Goal: Task Accomplishment & Management: Complete application form

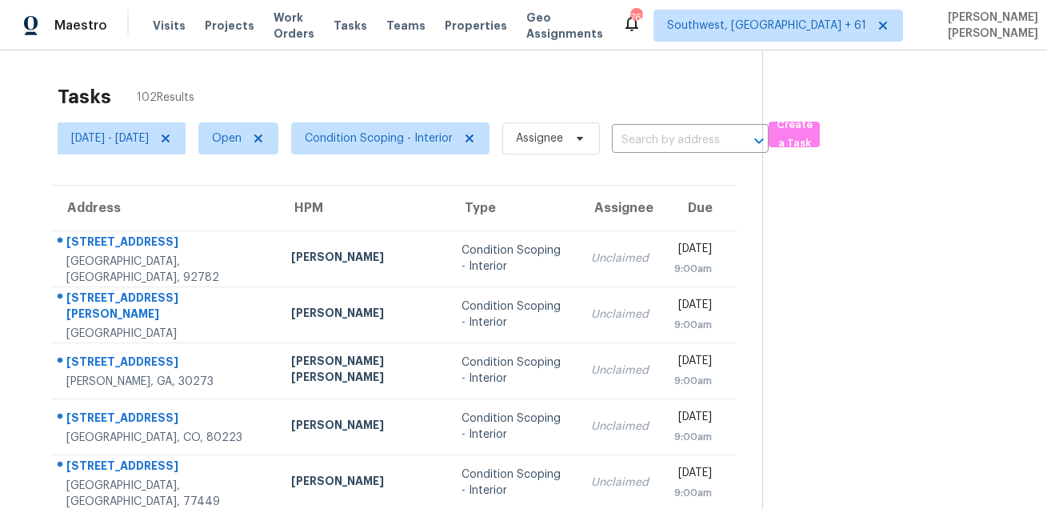
click at [535, 82] on div "Tasks 102 Results" at bounding box center [410, 97] width 705 height 42
click at [426, 141] on span "Condition Scoping - Interior" at bounding box center [379, 138] width 148 height 16
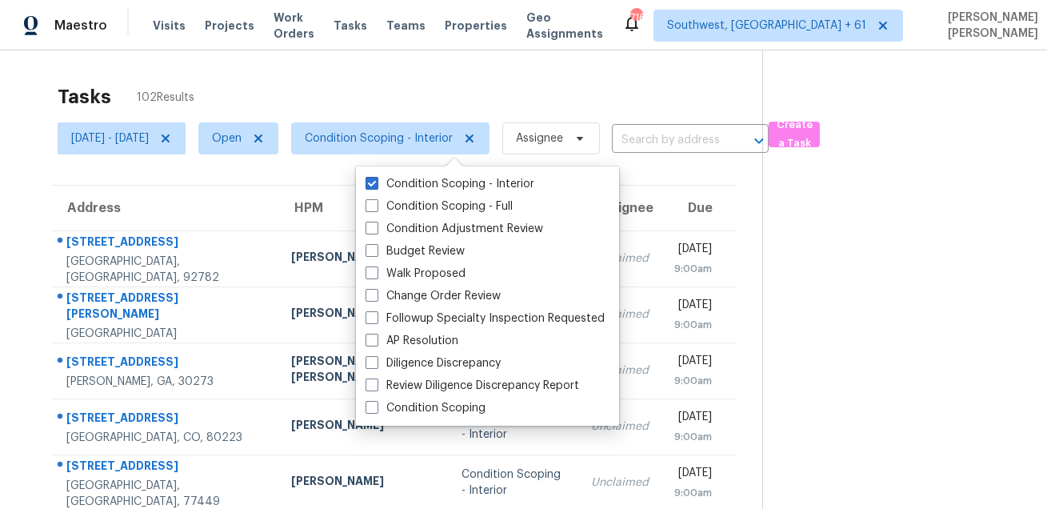
click at [326, 62] on div "Tasks 102 Results [DATE] - [DATE] Open Condition Scoping - Interior Assignee ​ …" at bounding box center [523, 441] width 1047 height 783
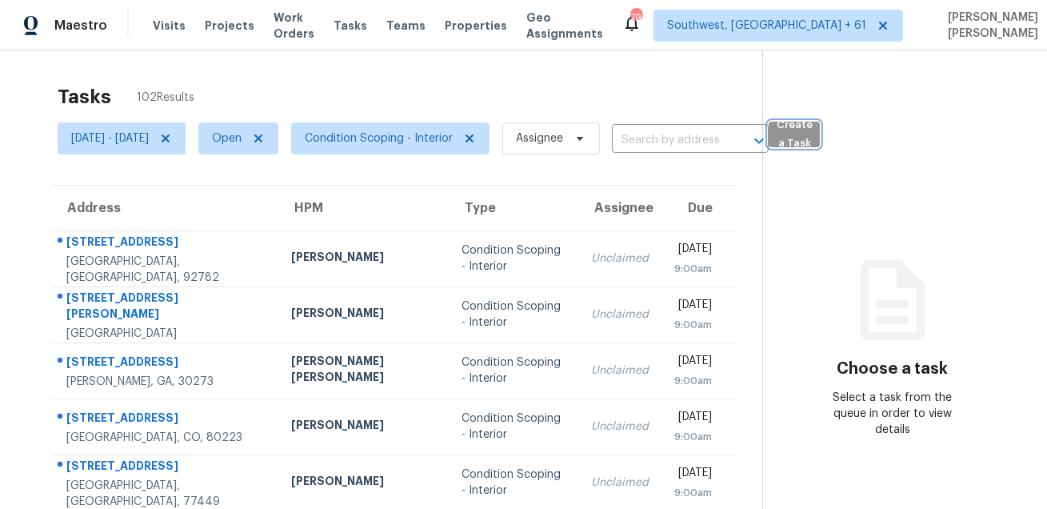
click at [812, 136] on span "Create a Task" at bounding box center [794, 134] width 35 height 37
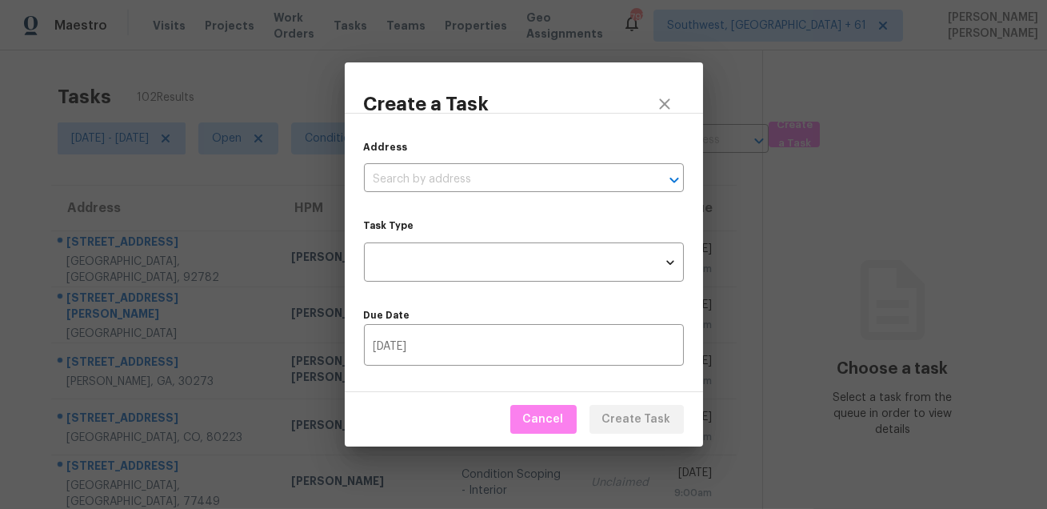
click at [560, 165] on div "Address ​" at bounding box center [524, 165] width 320 height 53
click at [552, 174] on input "text" at bounding box center [501, 179] width 275 height 25
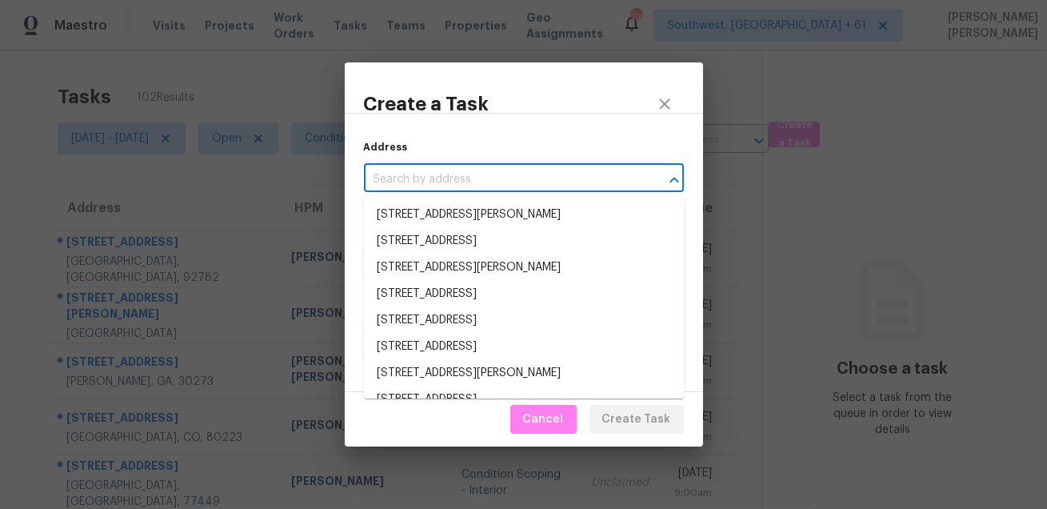
paste input "4442 Seven Pines Dr, Grand Prairie, TX 75052"
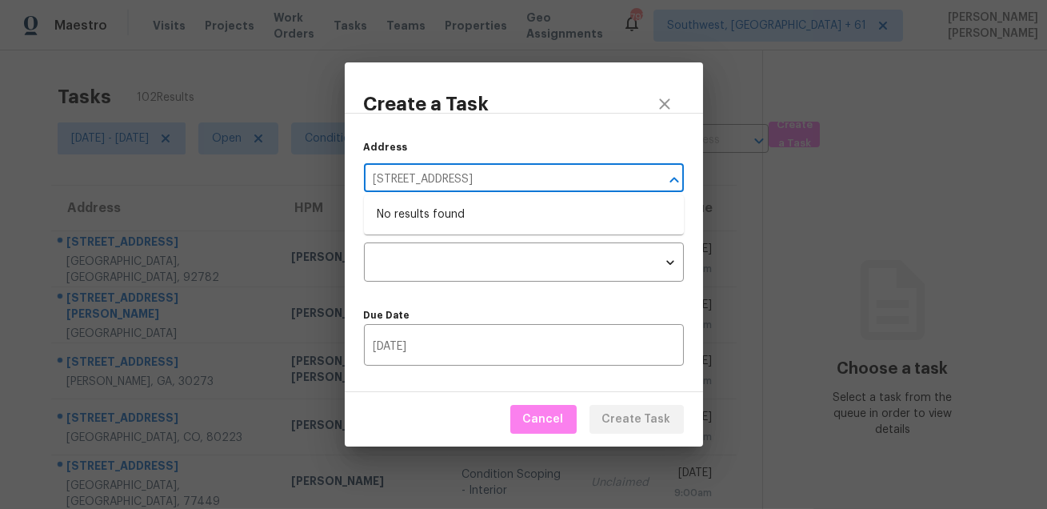
type input "4442 Seven Pines Dr, Grand Prairie, TX 75052"
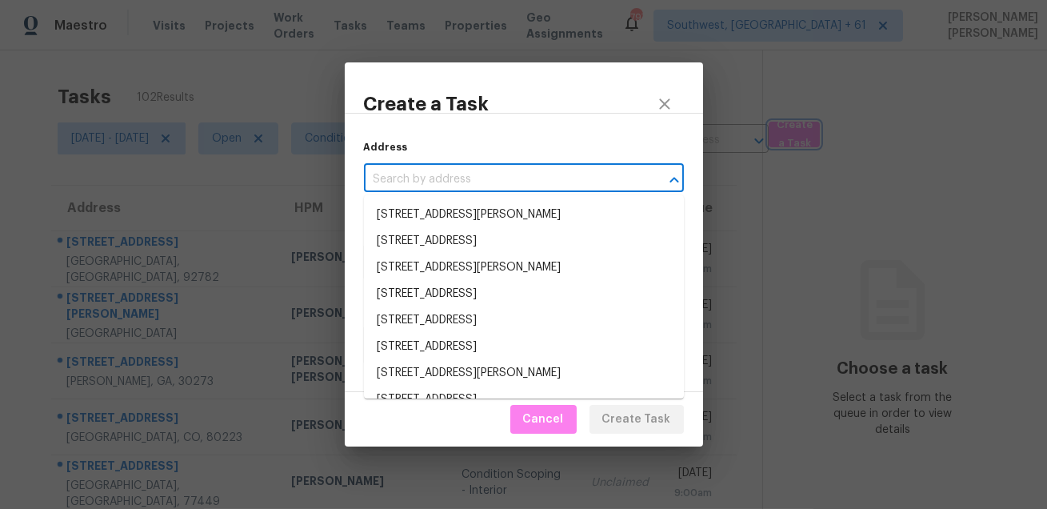
click at [590, 24] on div "Create a Task Address ​ Task Type ​ Task Type Due Date 09/08/2025 ​ Cancel Crea…" at bounding box center [523, 254] width 1047 height 509
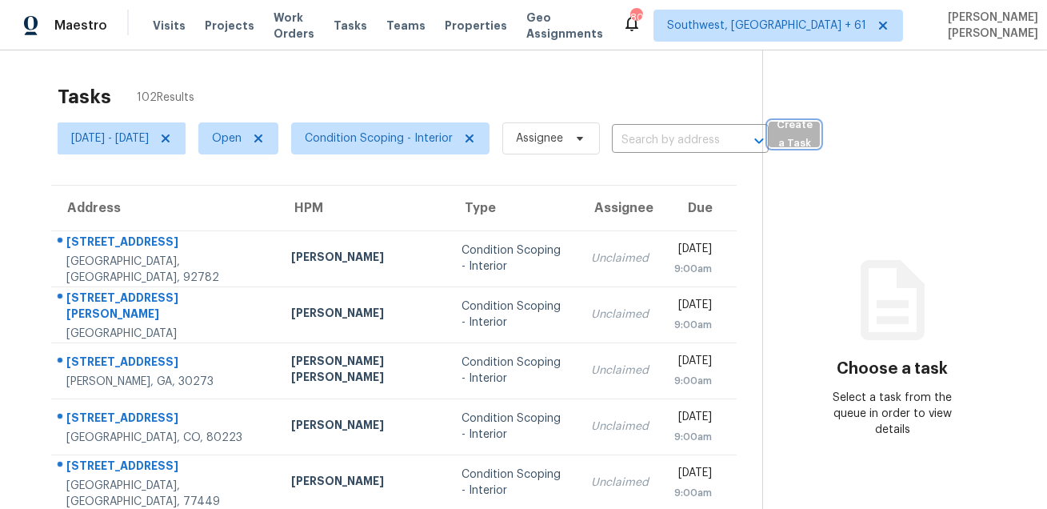
click at [812, 130] on span "Create a Task" at bounding box center [794, 134] width 35 height 37
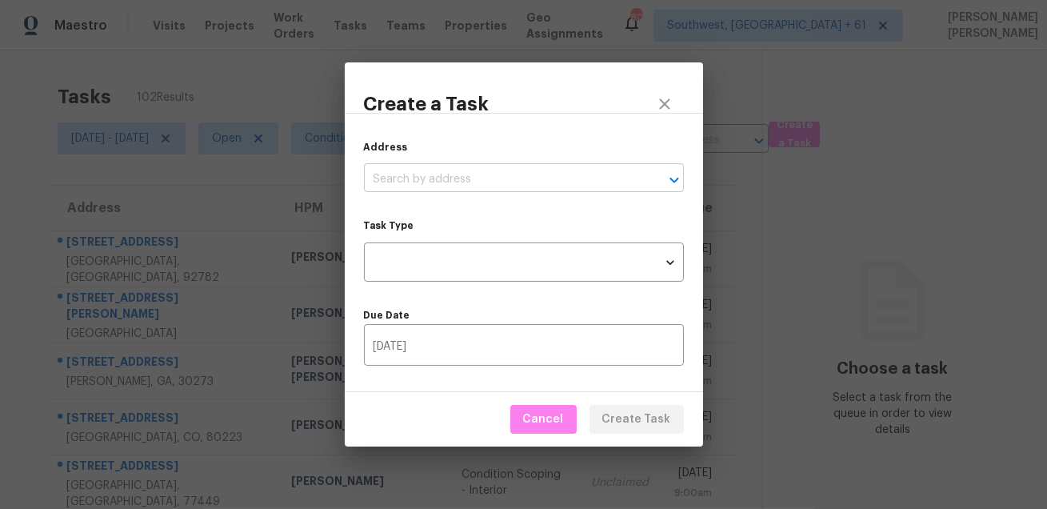
click at [554, 174] on input "text" at bounding box center [501, 179] width 275 height 25
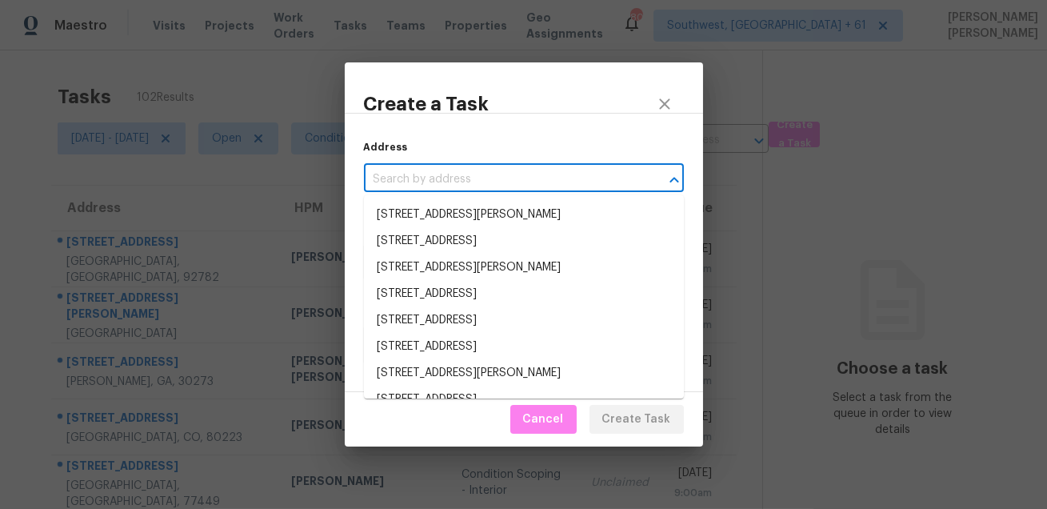
paste input "4442 Seven Pines Dr, Grand Prairie, TX 75052"
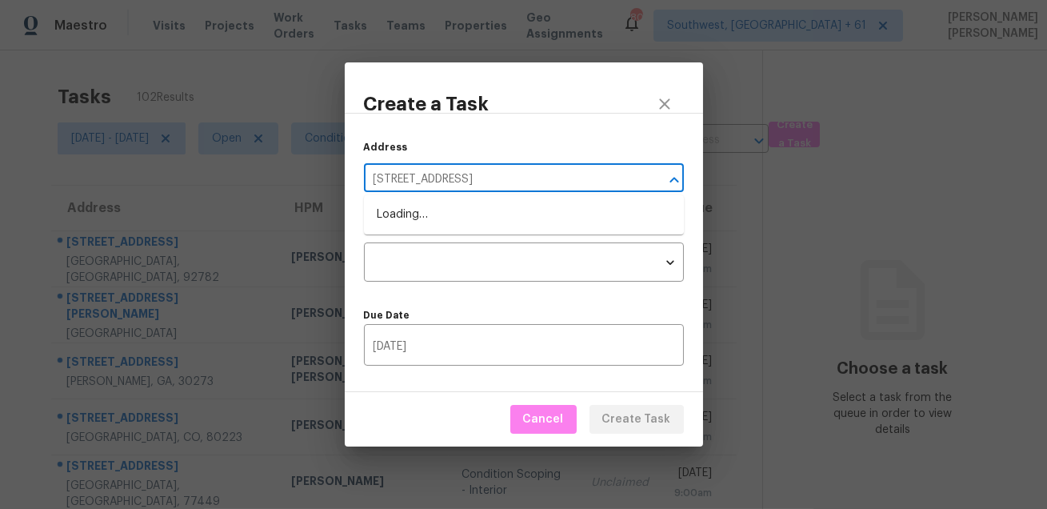
type input "4442 Seven Pines Dr, Grand Prairie, TX 75052"
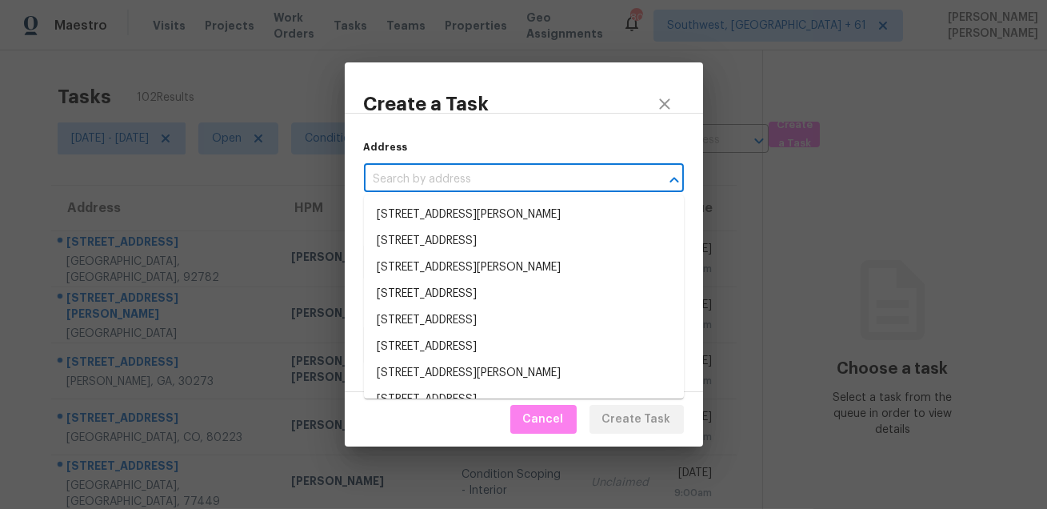
click at [512, 177] on input "text" at bounding box center [501, 179] width 275 height 25
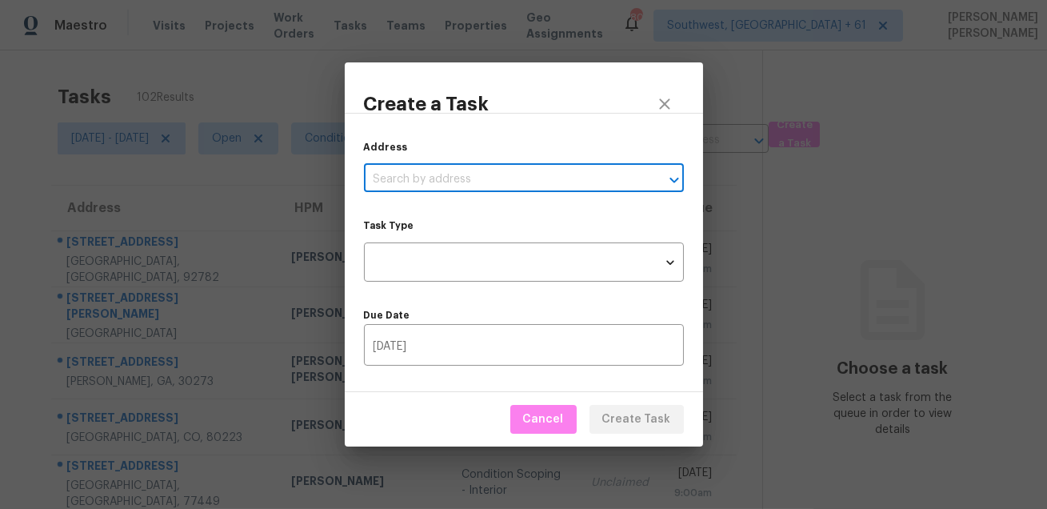
paste input "4442 Seven Pines Dr, Grand Prairie, TX 75052"
type input "4442 Seven Pines Dr, Grand Prairie, TX 75052"
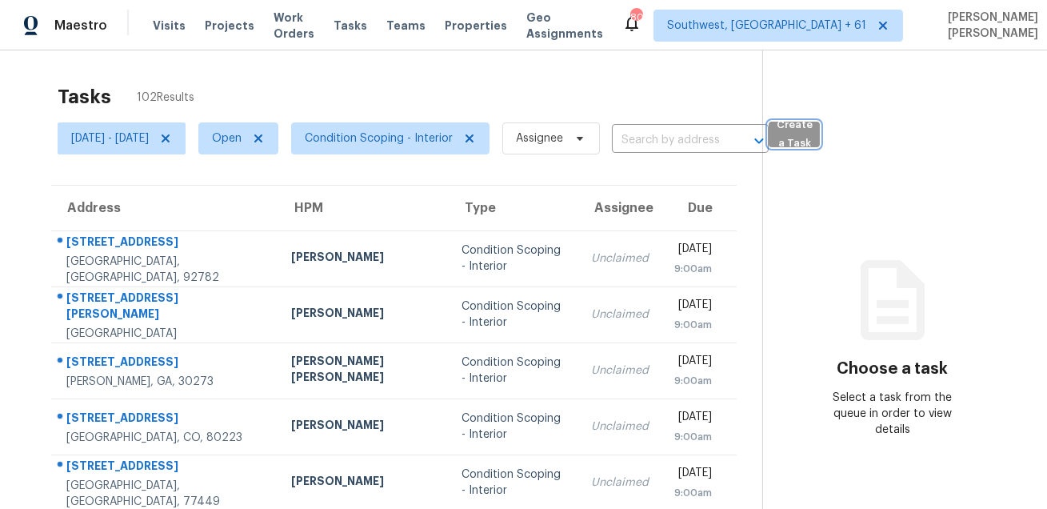
click at [812, 137] on span "Create a Task" at bounding box center [794, 134] width 35 height 37
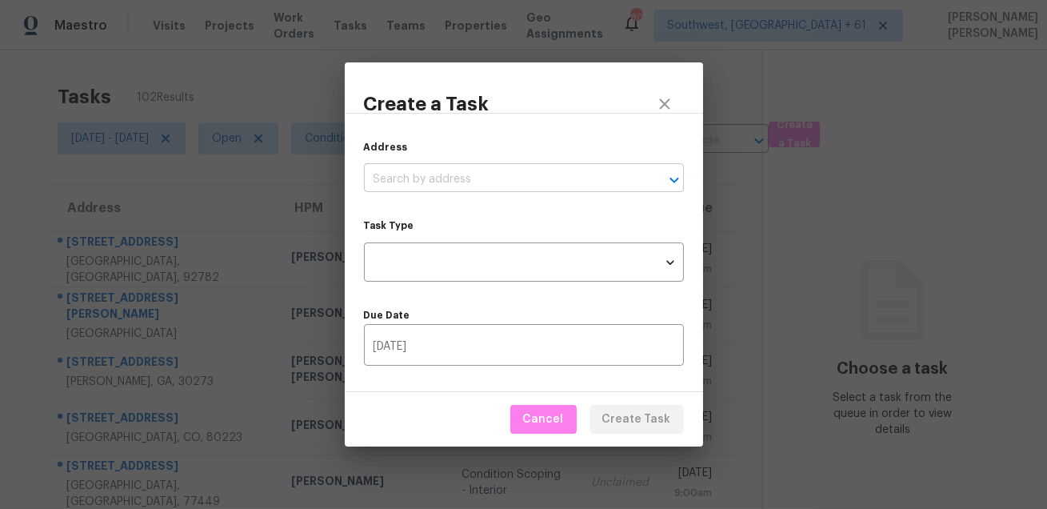
click at [514, 178] on input "text" at bounding box center [501, 179] width 275 height 25
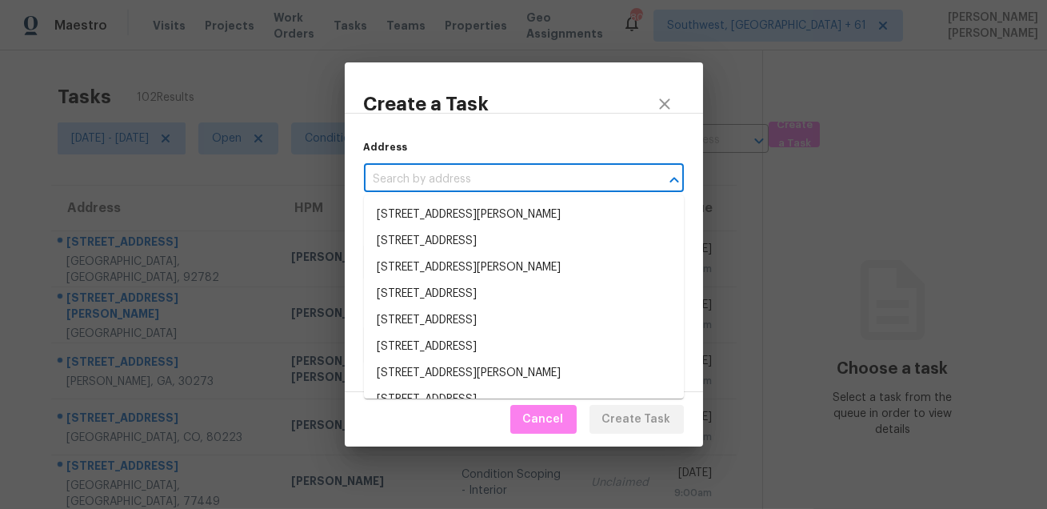
paste input "4442 Seven Pines Dr, Grand Prairie, TX 75052"
type input "4442 Seven Pines Dr, Grand Prairie, TX 75052"
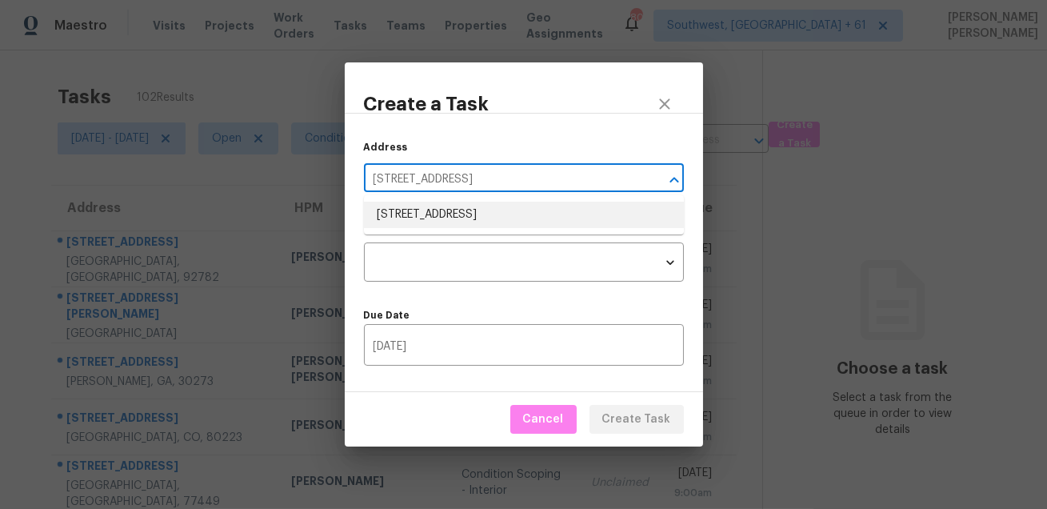
click at [490, 217] on li "4442 Seven Pines Dr, Grand Prairie, TX 75052" at bounding box center [524, 215] width 320 height 26
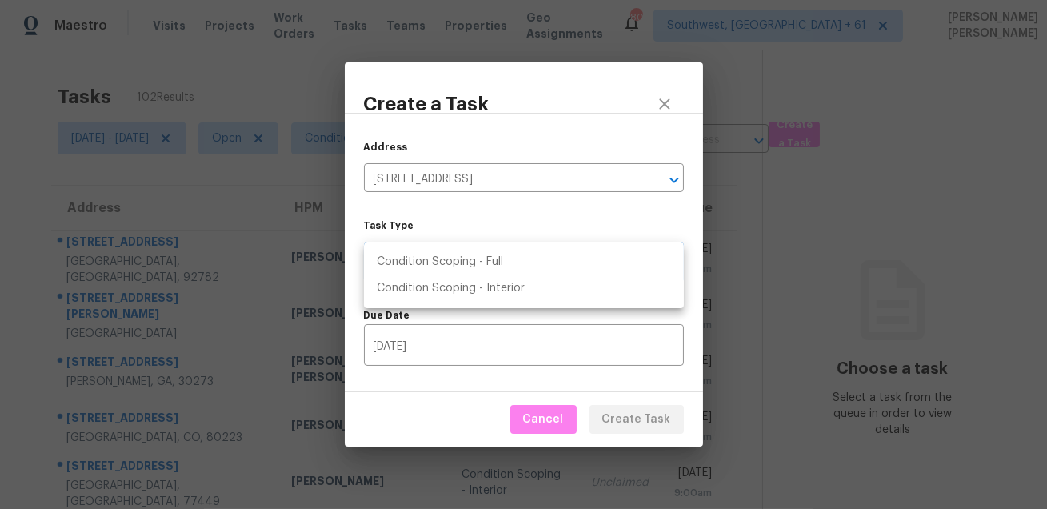
click at [482, 246] on body "Maestro Visits Projects Work Orders Tasks Teams Properties Geo Assignments 801 …" at bounding box center [523, 254] width 1047 height 509
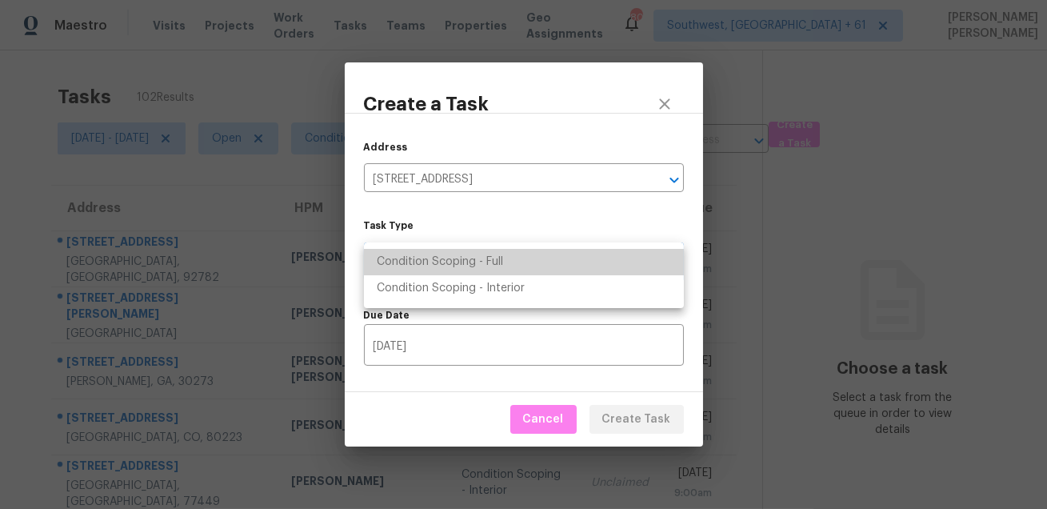
click at [486, 257] on li "Condition Scoping - Full" at bounding box center [524, 262] width 320 height 26
type input "virtual_full_assessment"
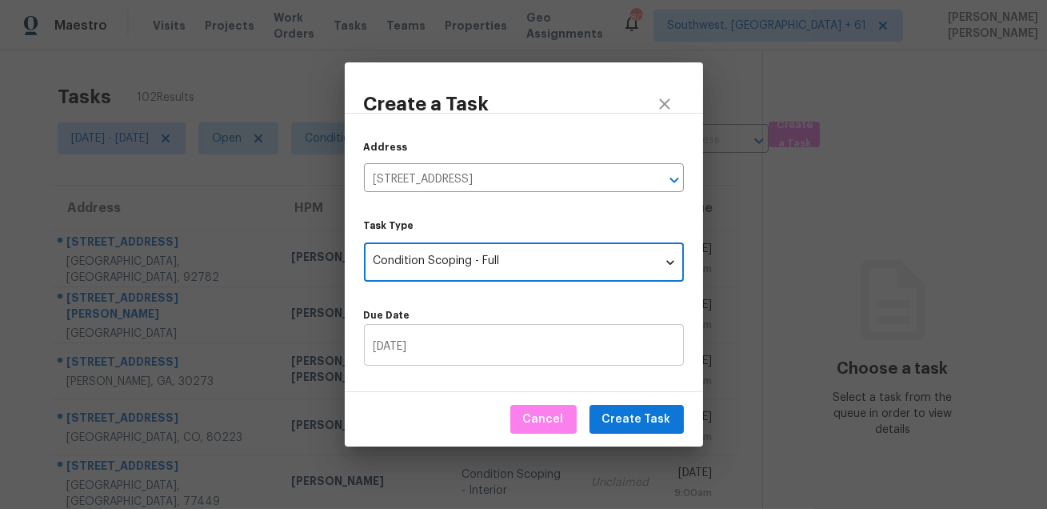
click at [458, 336] on input "09/08/2025" at bounding box center [524, 347] width 320 height 38
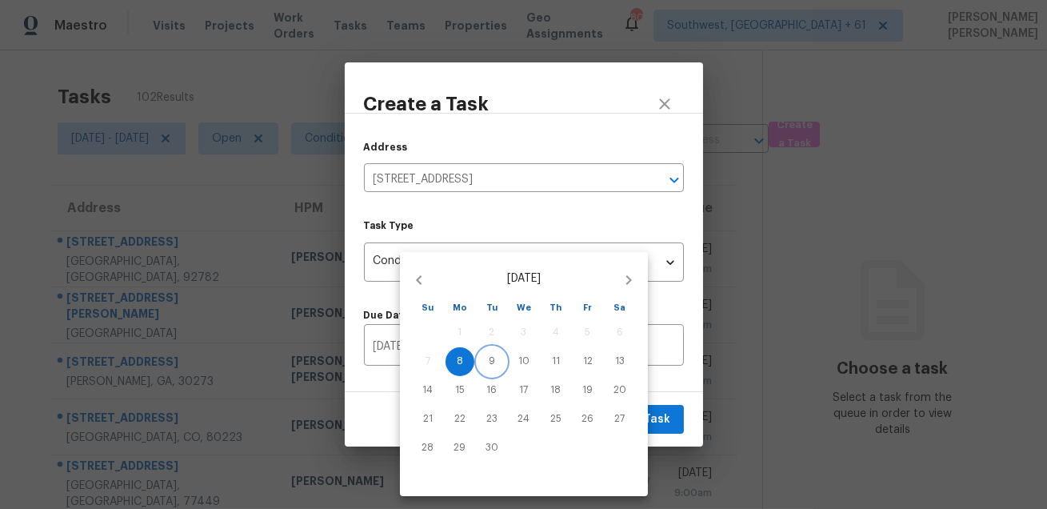
click at [498, 359] on span "9" at bounding box center [492, 361] width 29 height 14
type input "09/09/2025"
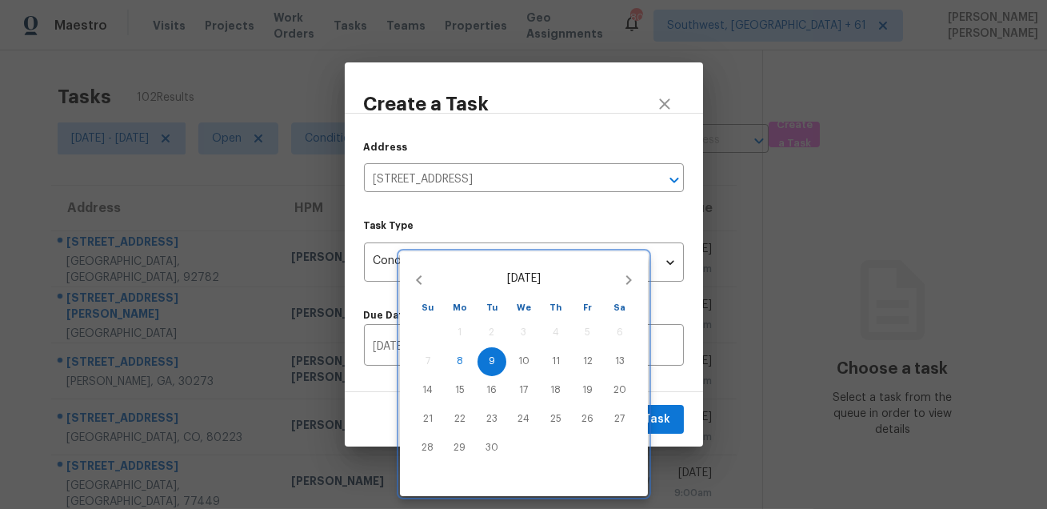
click at [688, 378] on div at bounding box center [523, 254] width 1047 height 509
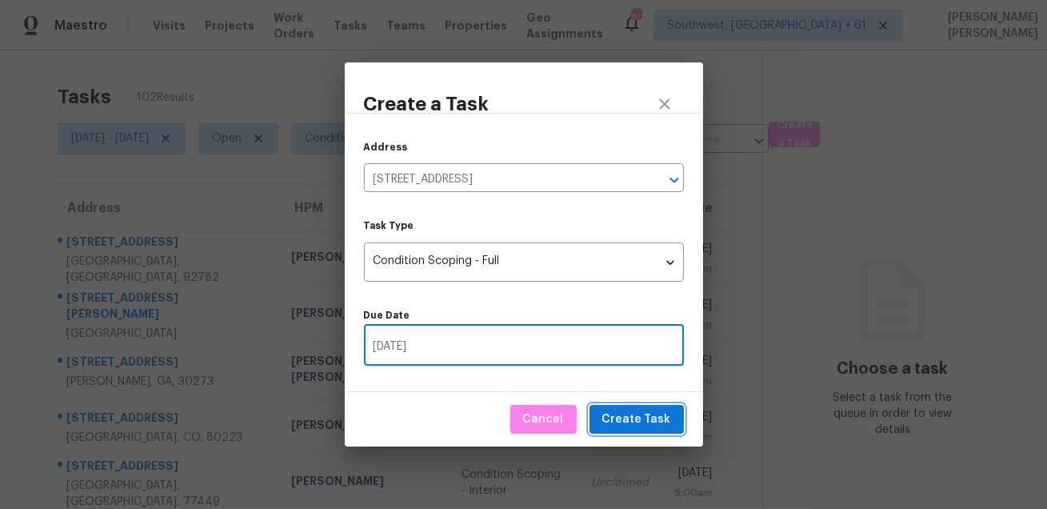
click at [653, 419] on span "Create Task" at bounding box center [636, 420] width 69 height 20
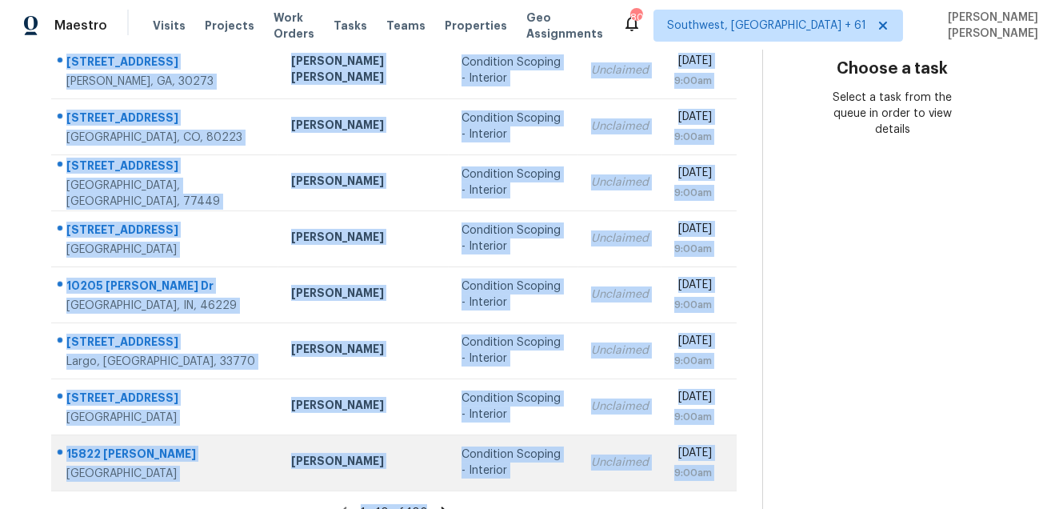
scroll to position [324, 0]
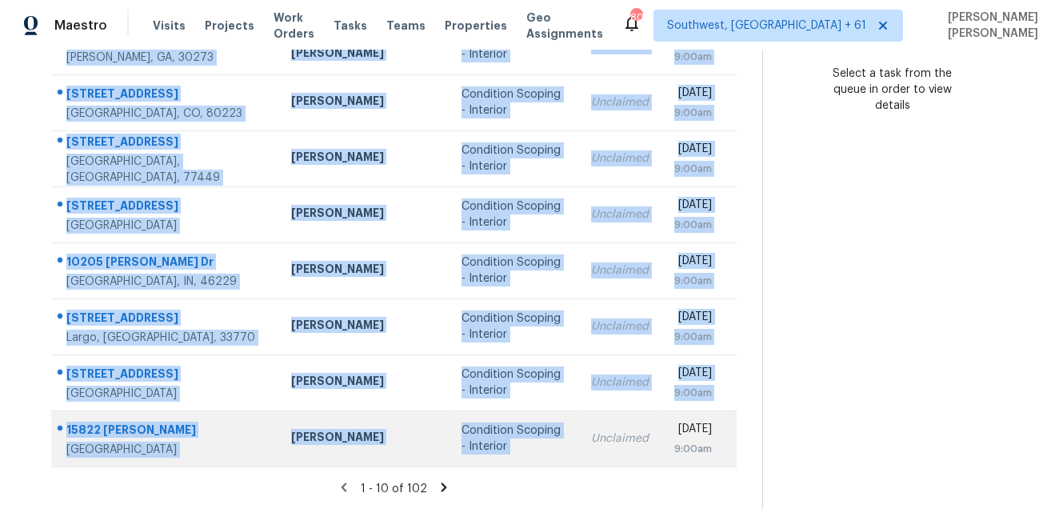
drag, startPoint x: 62, startPoint y: 241, endPoint x: 542, endPoint y: 439, distance: 520.2
click at [542, 439] on tbody "1439 Madison St Tustin, CA, 92782 Sean Hatfield Condition Scoping - Interior Un…" at bounding box center [394, 186] width 686 height 560
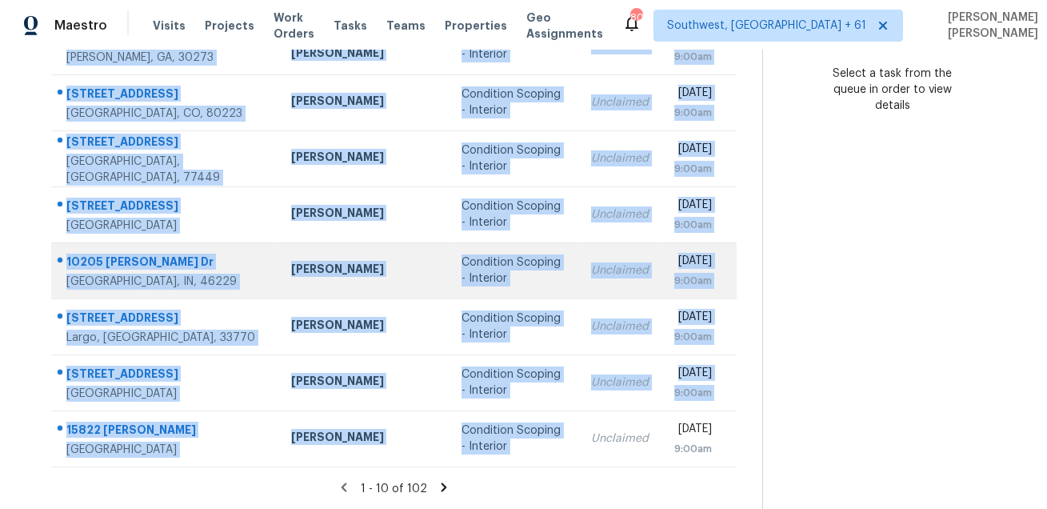
copy tbody "1439 Madison St Tustin, CA, 92782 Sean Hatfield Condition Scoping - Interior Un…"
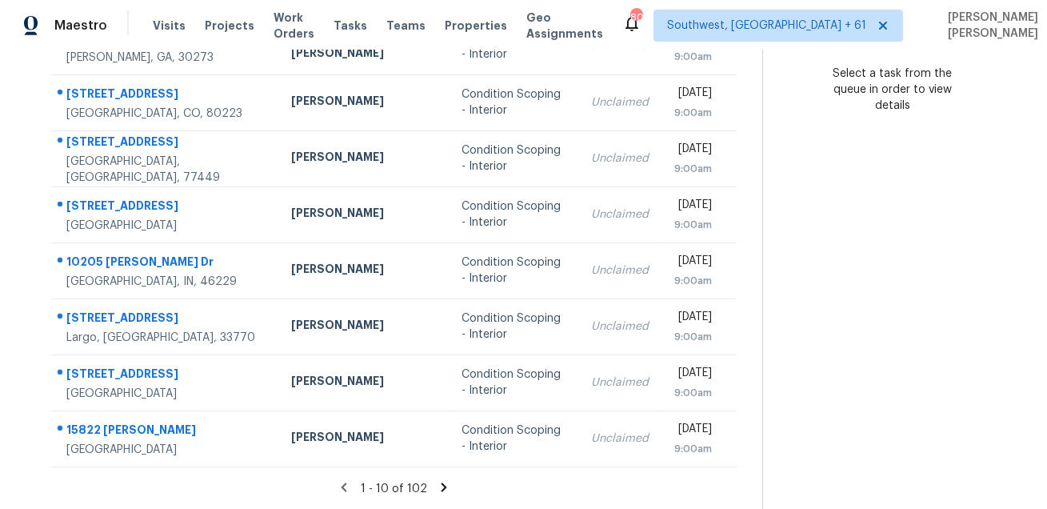
click at [444, 484] on icon at bounding box center [445, 486] width 6 height 9
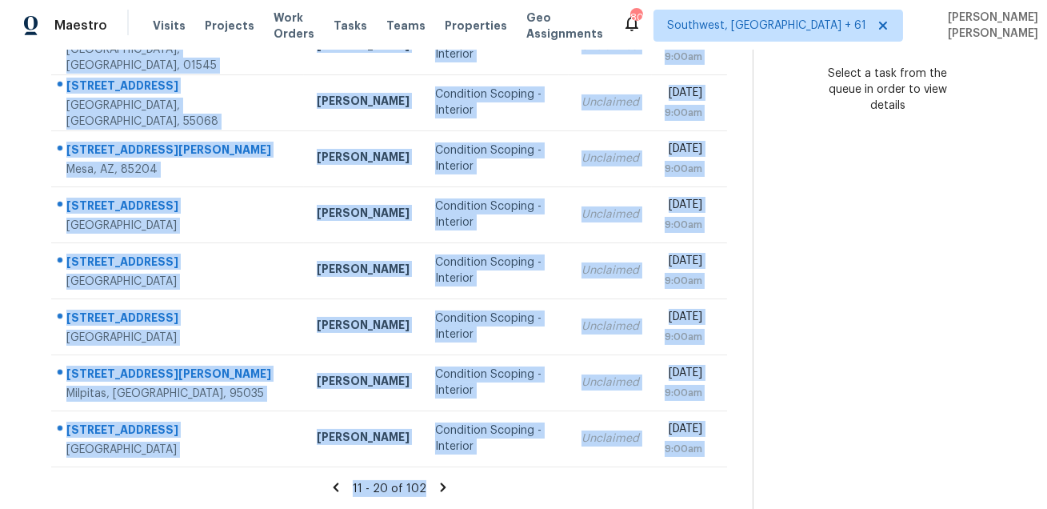
drag, startPoint x: 60, startPoint y: 242, endPoint x: 511, endPoint y: 492, distance: 516.1
click at [511, 492] on section "Tasks 102 Results Mon, Sep 08 - Mon, Sep 08 Open Condition Scoping - Interior A…" at bounding box center [389, 131] width 727 height 758
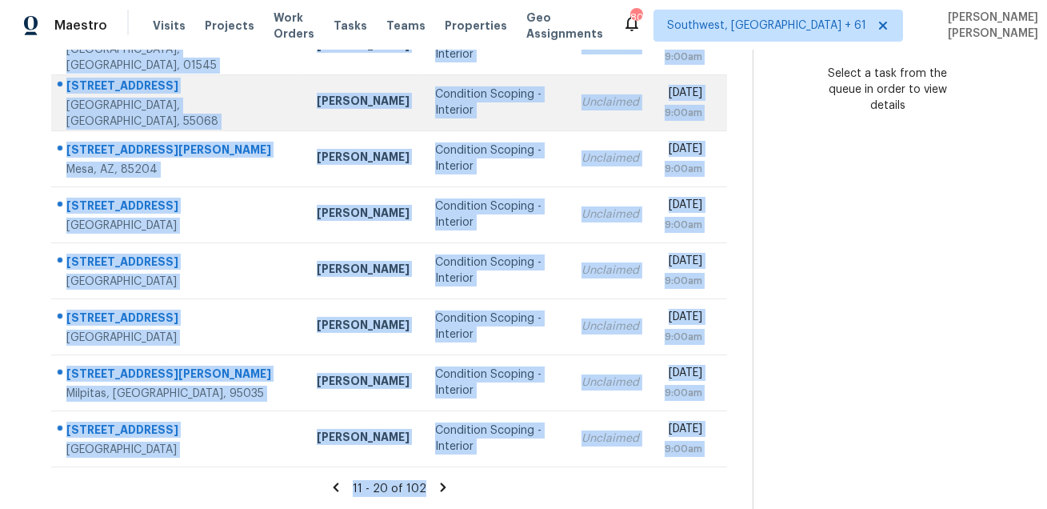
copy section "9651 Stoney Creek Dr Las Vegas, NV, 89117 Nicholas Holderbaum Condition Scoping…"
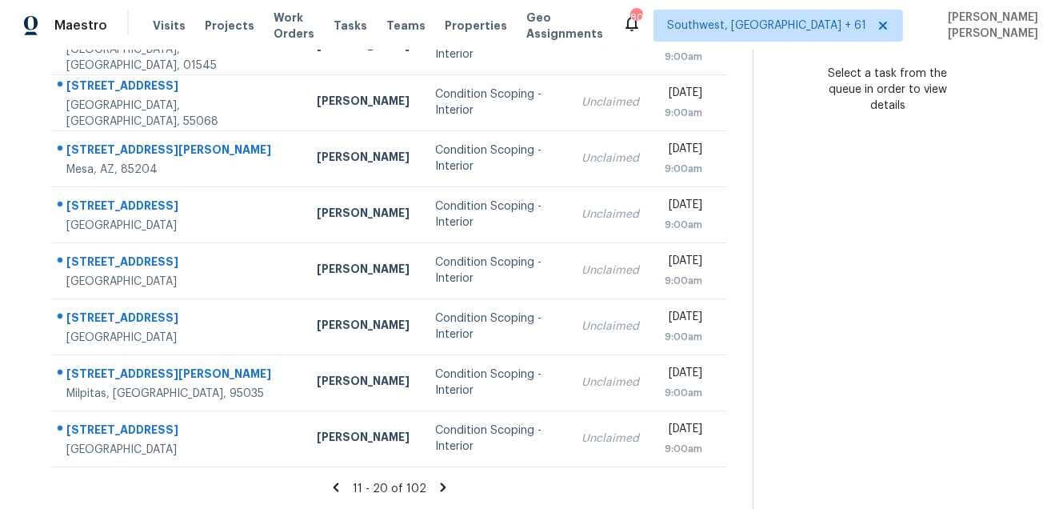
click at [446, 488] on icon at bounding box center [443, 486] width 6 height 9
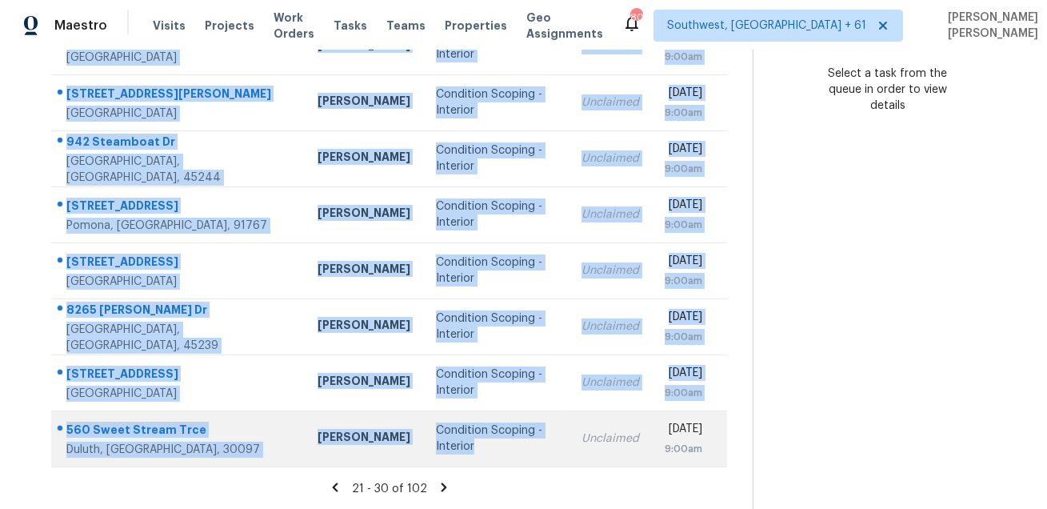
drag, startPoint x: 62, startPoint y: 238, endPoint x: 514, endPoint y: 447, distance: 497.9
click at [514, 447] on tbody "17333 Hickory Wind Dr Clermont, FL, 34711 Caleb Hurst Condition Scoping - Inter…" at bounding box center [389, 186] width 676 height 560
copy tbody "17333 Hickory Wind Dr Clermont, FL, 34711 Caleb Hurst Condition Scoping - Inter…"
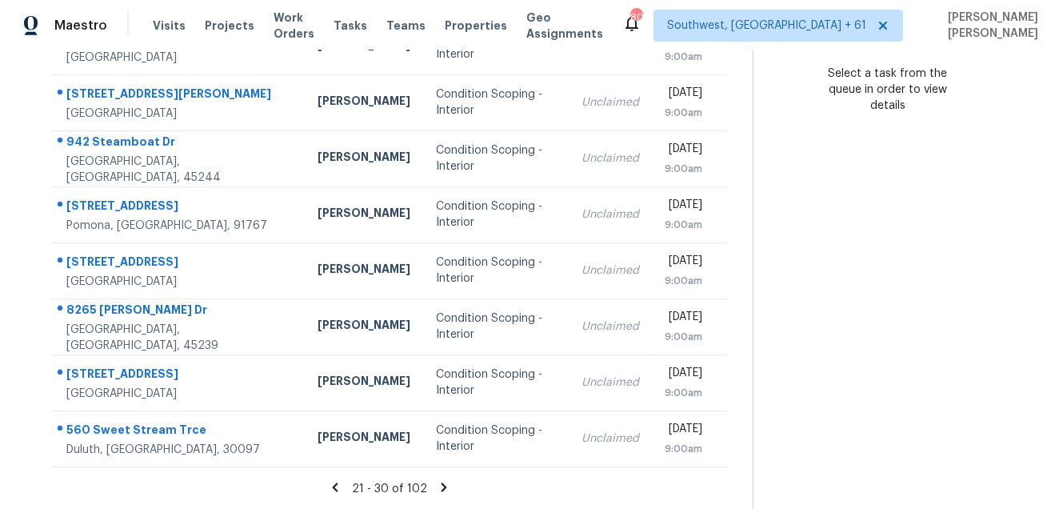
click at [446, 487] on icon at bounding box center [444, 486] width 6 height 9
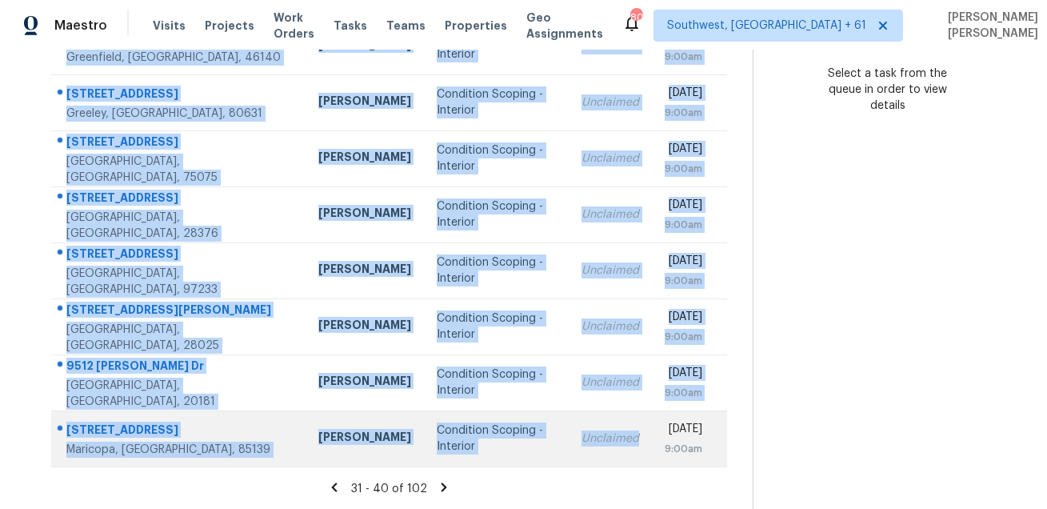
drag, startPoint x: 66, startPoint y: 236, endPoint x: 530, endPoint y: 457, distance: 514.6
click at [530, 457] on tbody "16007 Gino Park San Antonio, TX, 78247 Chris Fuentes Condition Scoping - Interi…" at bounding box center [389, 186] width 676 height 560
copy tbody "16007 Gino Park San Antonio, TX, 78247 Chris Fuentes Condition Scoping - Interi…"
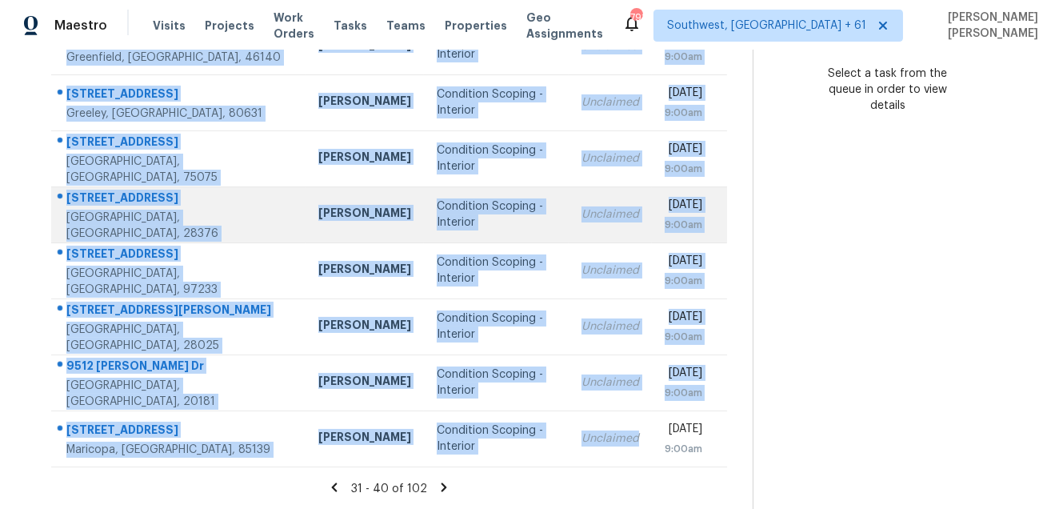
scroll to position [0, 0]
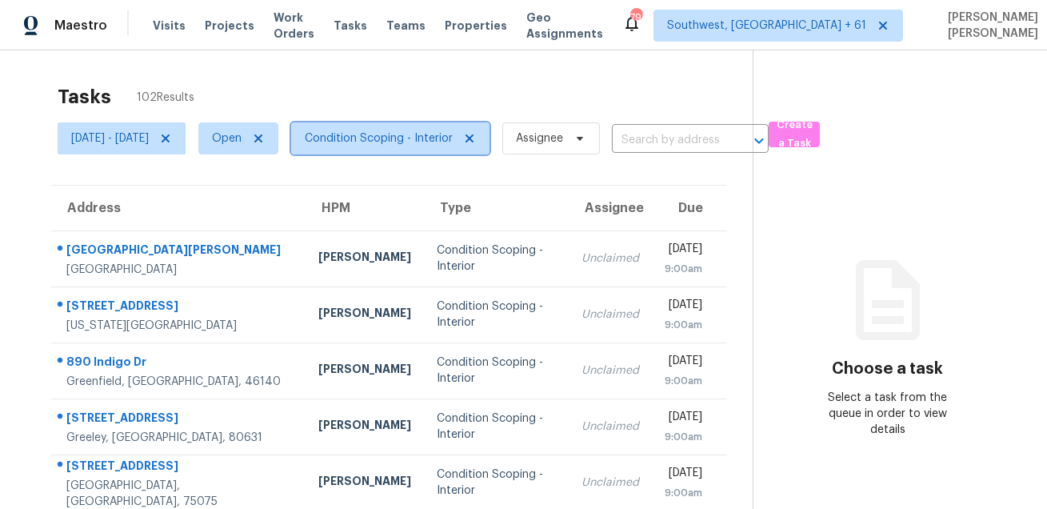
click at [375, 145] on span "Condition Scoping - Interior" at bounding box center [379, 138] width 148 height 16
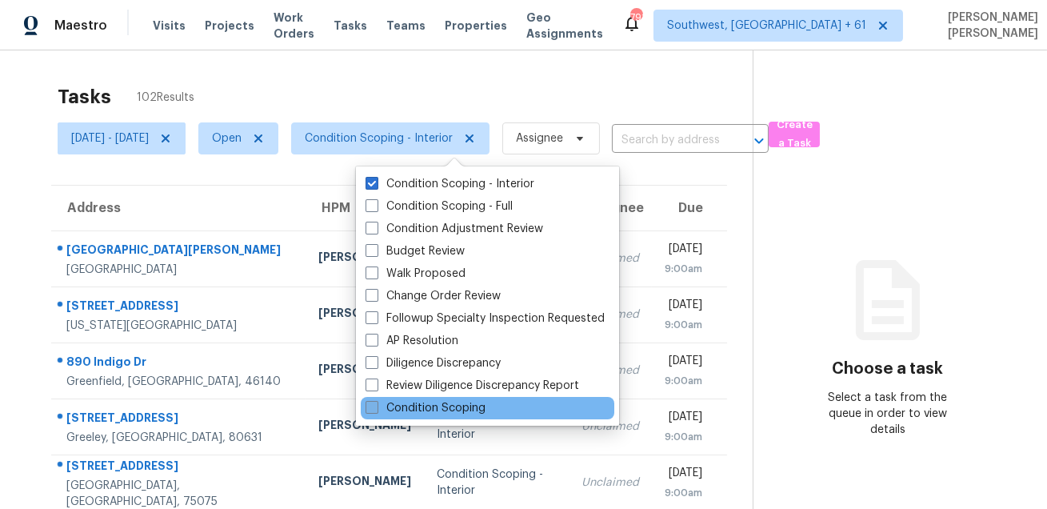
click at [378, 414] on label "Condition Scoping" at bounding box center [426, 408] width 120 height 16
click at [376, 410] on input "Condition Scoping" at bounding box center [371, 405] width 10 height 10
checkbox input "true"
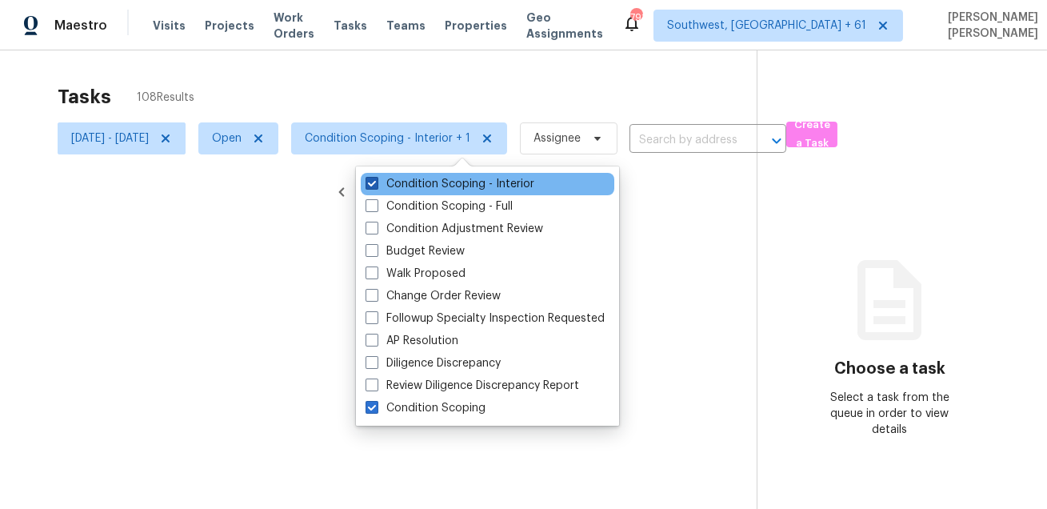
click at [374, 182] on span at bounding box center [372, 183] width 13 height 13
click at [374, 182] on input "Condition Scoping - Interior" at bounding box center [371, 181] width 10 height 10
checkbox input "false"
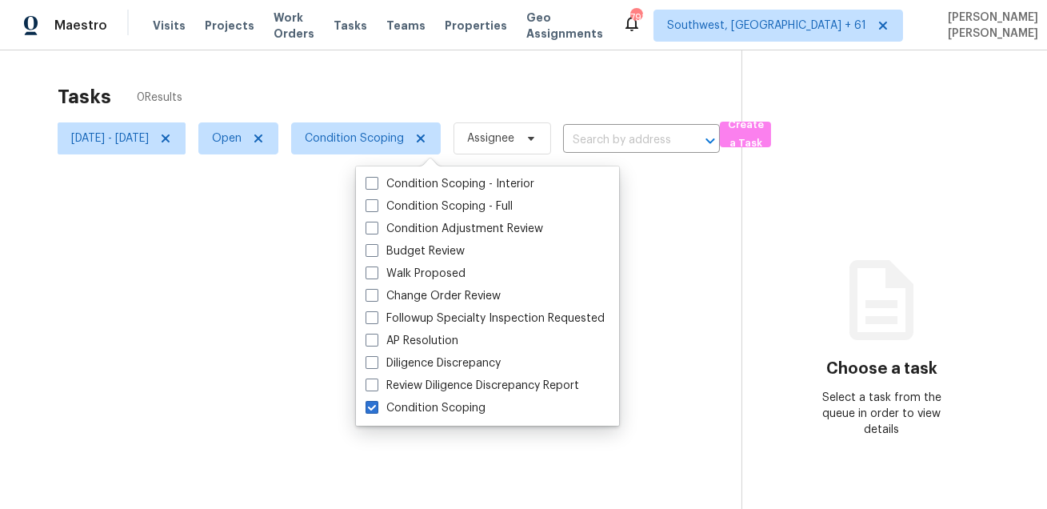
click at [385, 89] on div at bounding box center [523, 254] width 1047 height 509
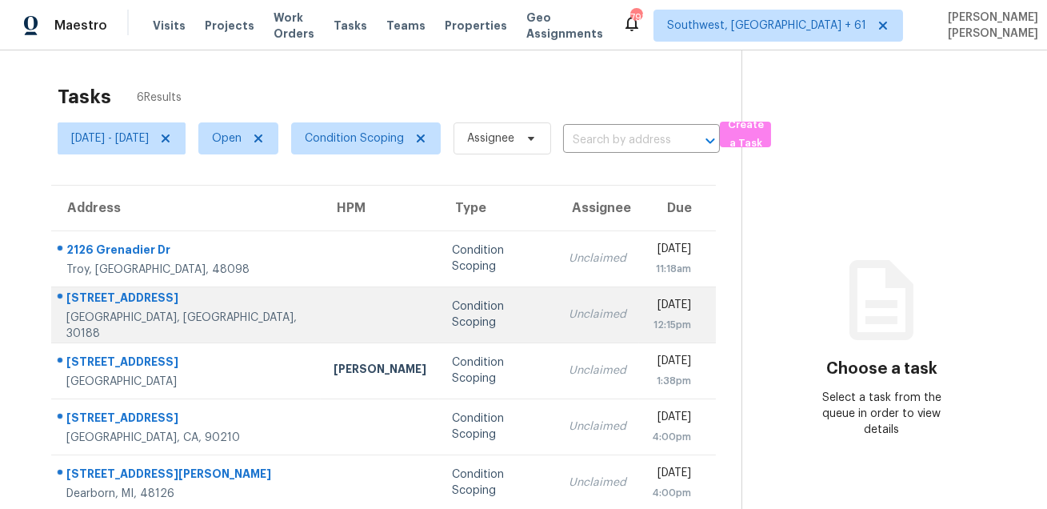
scroll to position [70, 0]
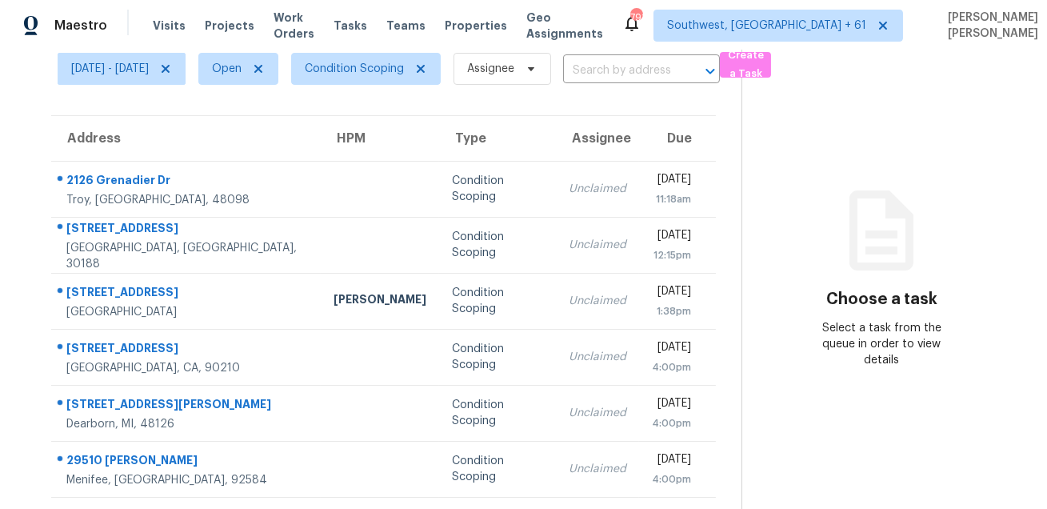
click at [816, 186] on section "Choose a task Select a task from the queue in order to view details" at bounding box center [882, 246] width 280 height 530
click at [868, 178] on section "Choose a task Select a task from the queue in order to view details" at bounding box center [882, 246] width 280 height 530
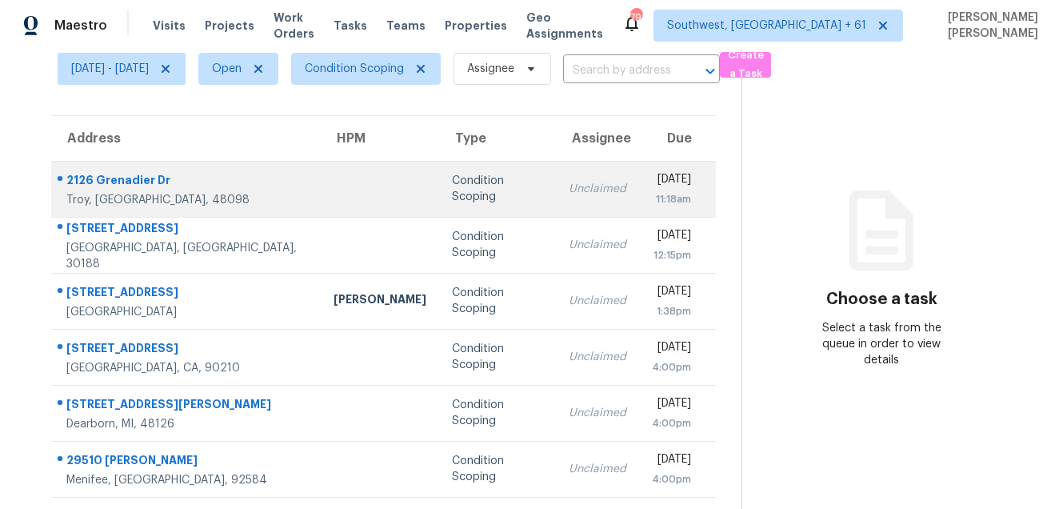
click at [639, 198] on td "Mon, Sep 8th 2025 11:18am" at bounding box center [677, 189] width 77 height 56
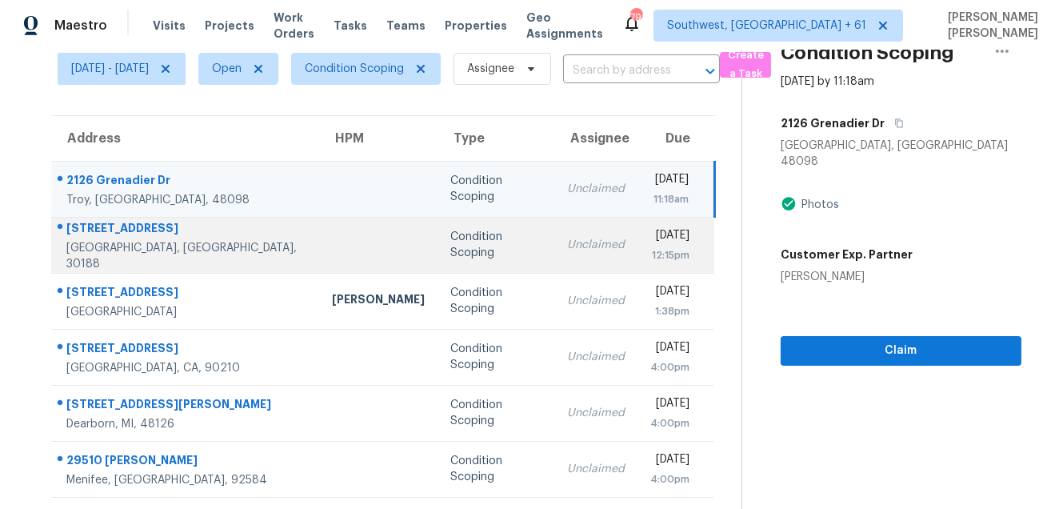
click at [554, 262] on td "Unclaimed" at bounding box center [595, 245] width 83 height 56
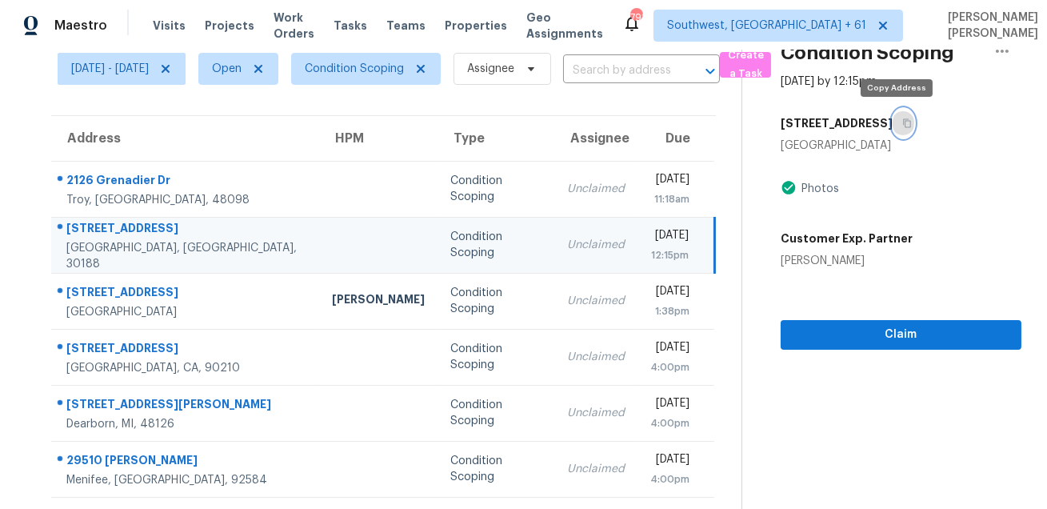
click at [902, 121] on icon "button" at bounding box center [907, 123] width 10 height 10
click at [902, 118] on icon "button" at bounding box center [907, 123] width 10 height 10
click at [782, 408] on section "Condition Scoping Sep 8th 2025 by 12:15pm 904 Augusta Cir Woodstock, GA 30188 P…" at bounding box center [882, 246] width 280 height 530
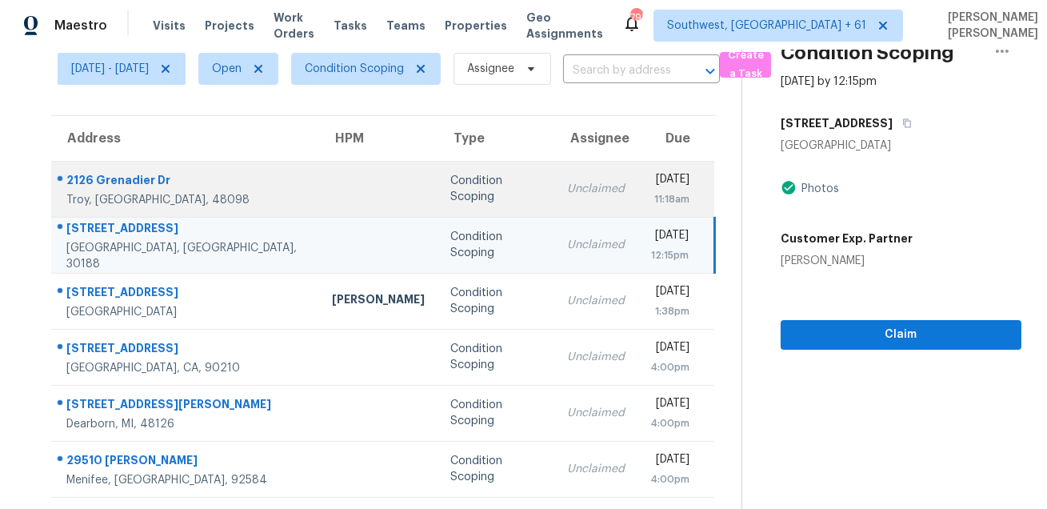
click at [450, 183] on div "Condition Scoping" at bounding box center [495, 189] width 91 height 32
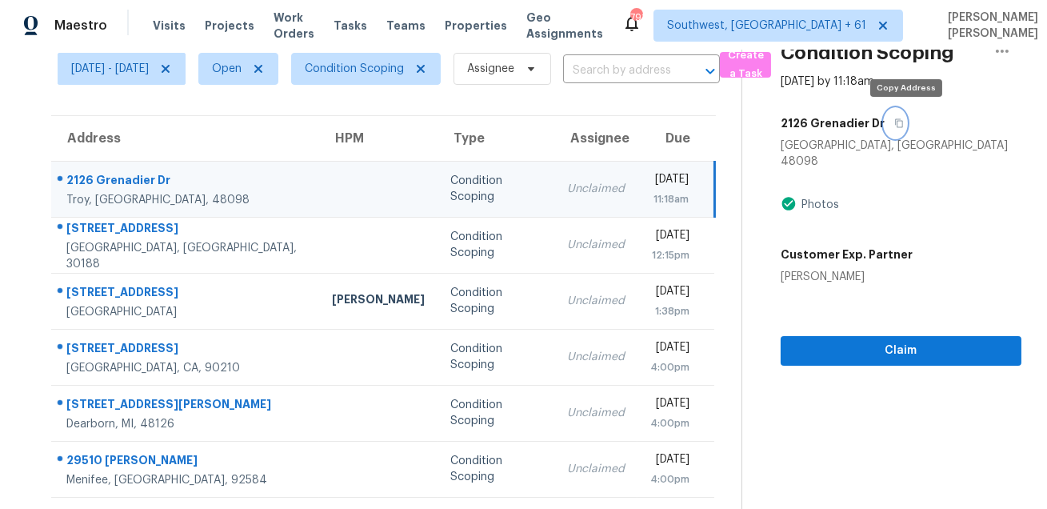
click at [901, 126] on button "button" at bounding box center [896, 123] width 22 height 29
click at [900, 127] on button "button" at bounding box center [896, 123] width 22 height 29
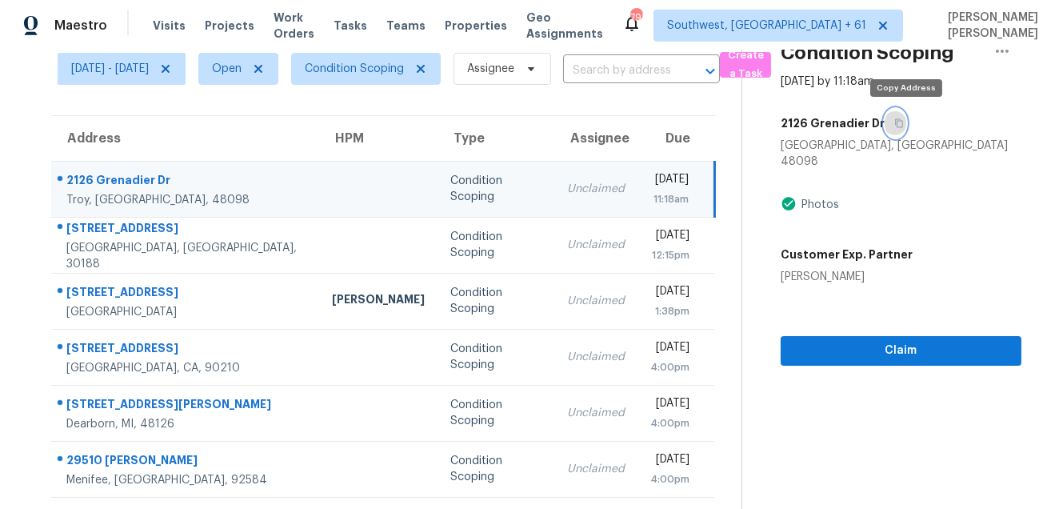
click at [900, 127] on button "button" at bounding box center [896, 123] width 22 height 29
click at [906, 115] on button "button" at bounding box center [896, 123] width 22 height 29
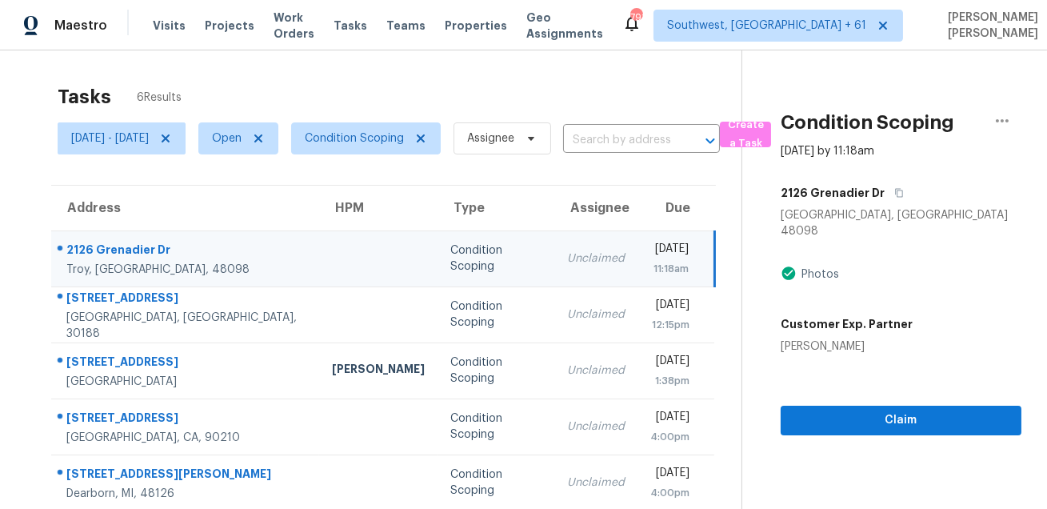
click at [812, 154] on div "Sep 8th 2025 by 11:18am" at bounding box center [828, 151] width 94 height 16
click at [763, 141] on span "Create a Task" at bounding box center [745, 134] width 35 height 37
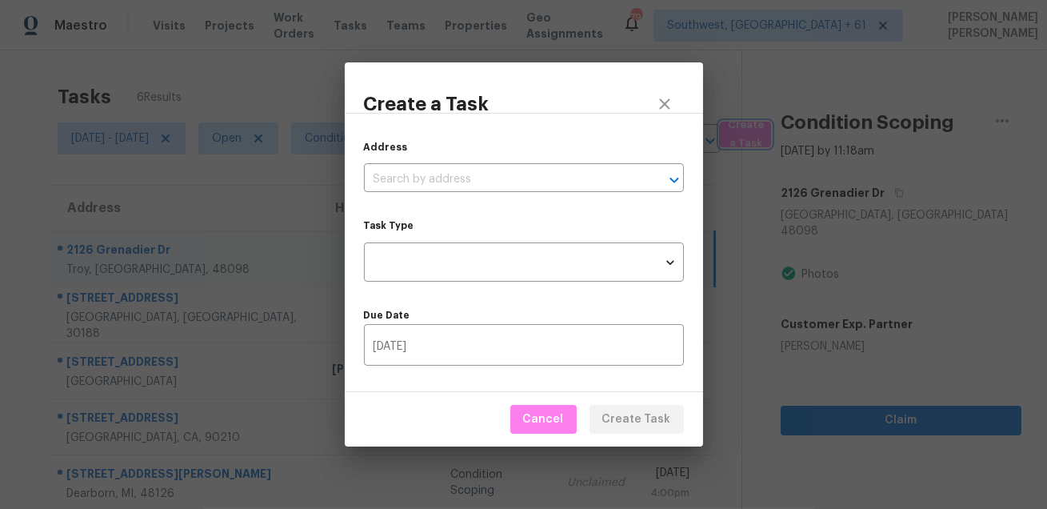
click at [318, 318] on div "Create a Task Address ​ Task Type ​ Task Type Due Date 09/09/2025 ​ Cancel Crea…" at bounding box center [523, 254] width 1047 height 509
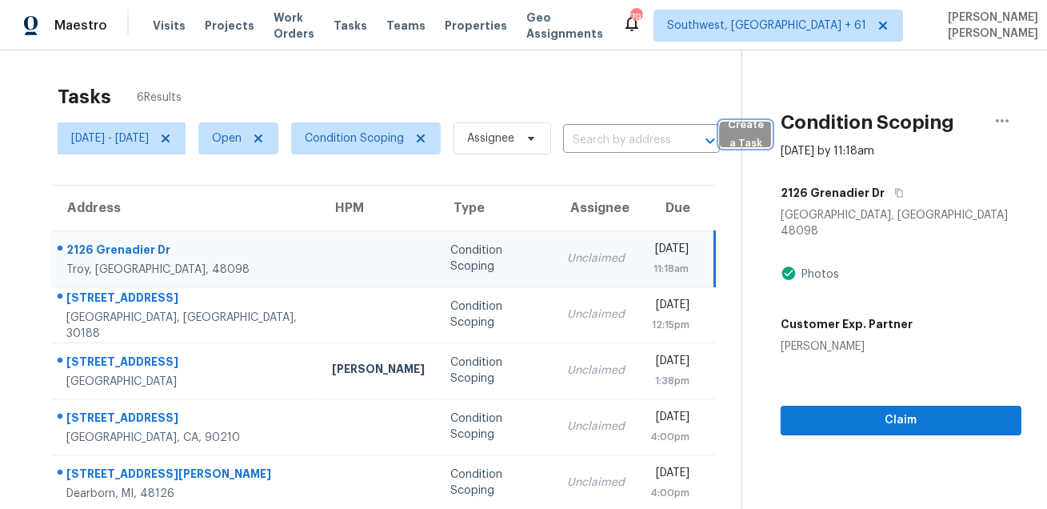
click at [763, 141] on span "Create a Task" at bounding box center [745, 134] width 35 height 37
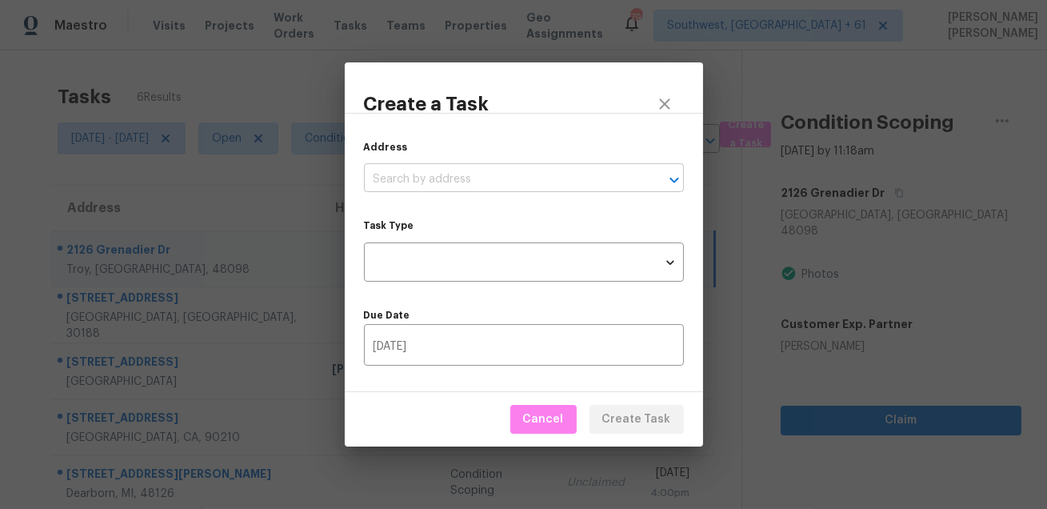
click at [464, 177] on input "text" at bounding box center [501, 179] width 275 height 25
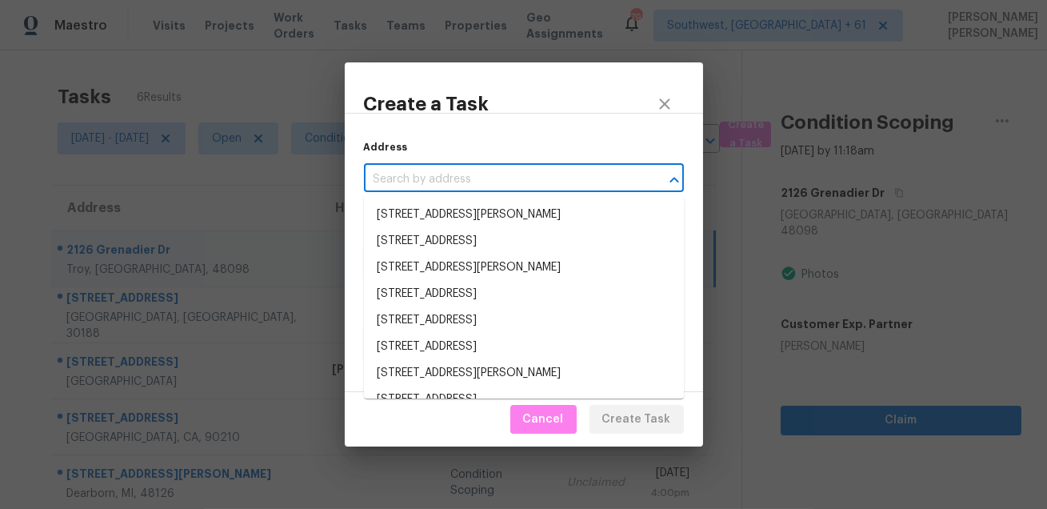
paste input "1009 Lewis Jones Blvd, Gallatin, TN 37066"
type input "1009 Lewis Jones Blvd, Gallatin, TN 37066"
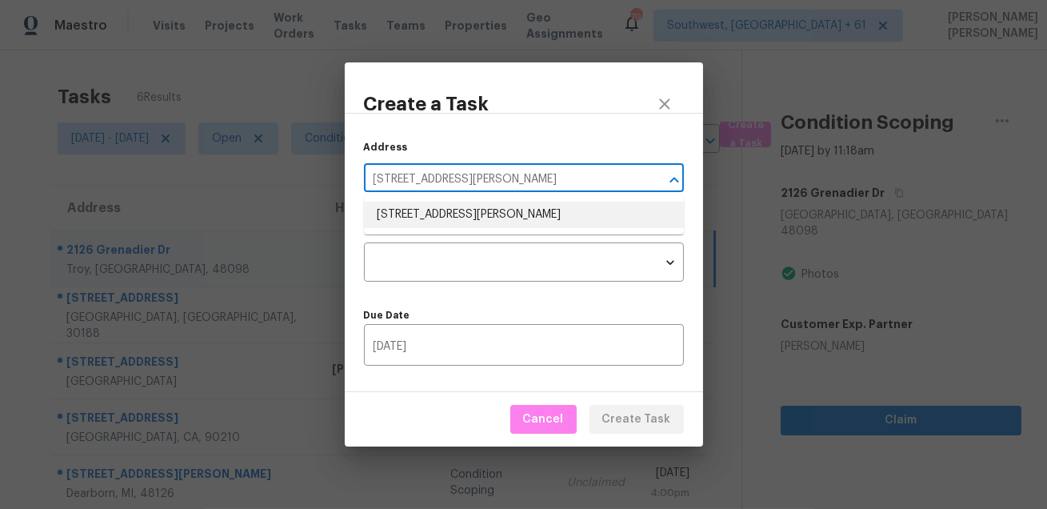
click at [441, 221] on li "1009 Lewis Jones Blvd, Gallatin, TN 37066" at bounding box center [524, 215] width 320 height 26
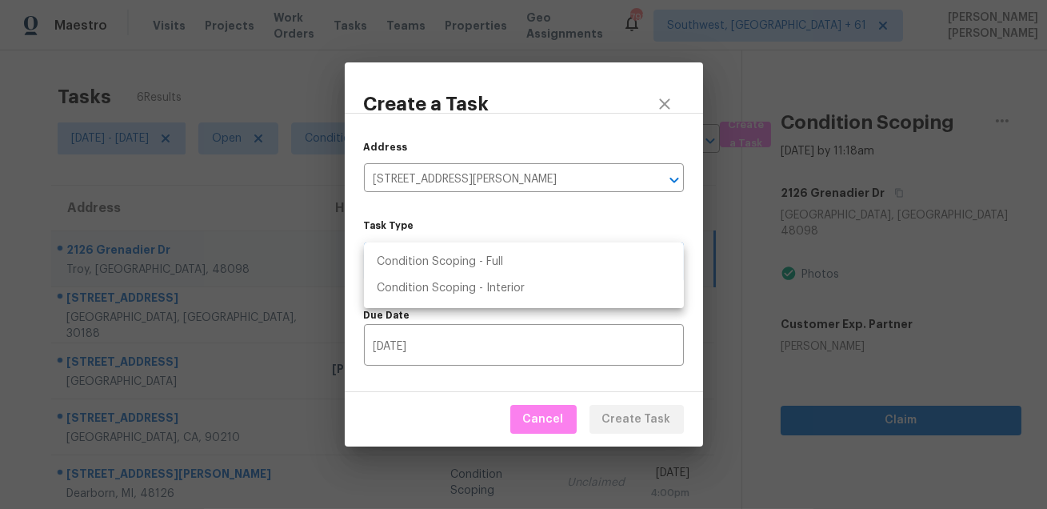
click at [434, 261] on body "Maestro Visits Projects Work Orders Tasks Teams Properties Geo Assignments 791 …" at bounding box center [523, 254] width 1047 height 509
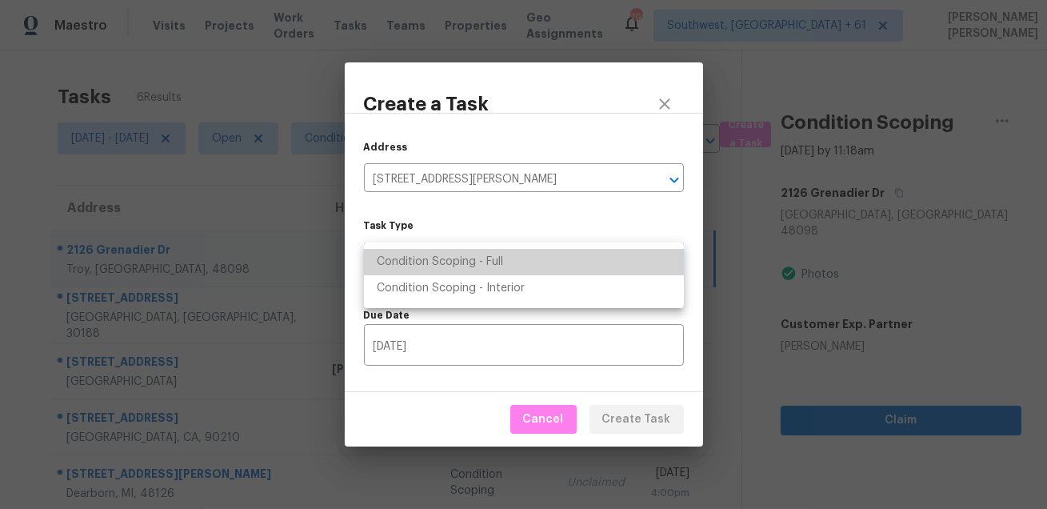
click at [455, 262] on li "Condition Scoping - Full" at bounding box center [524, 262] width 320 height 26
type input "virtual_full_assessment"
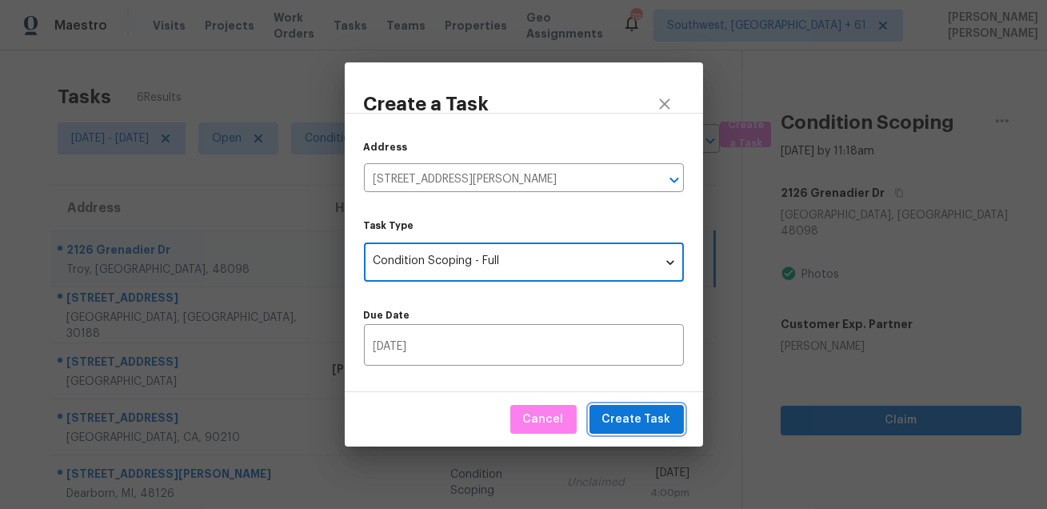
click at [596, 431] on button "Create Task" at bounding box center [637, 420] width 94 height 30
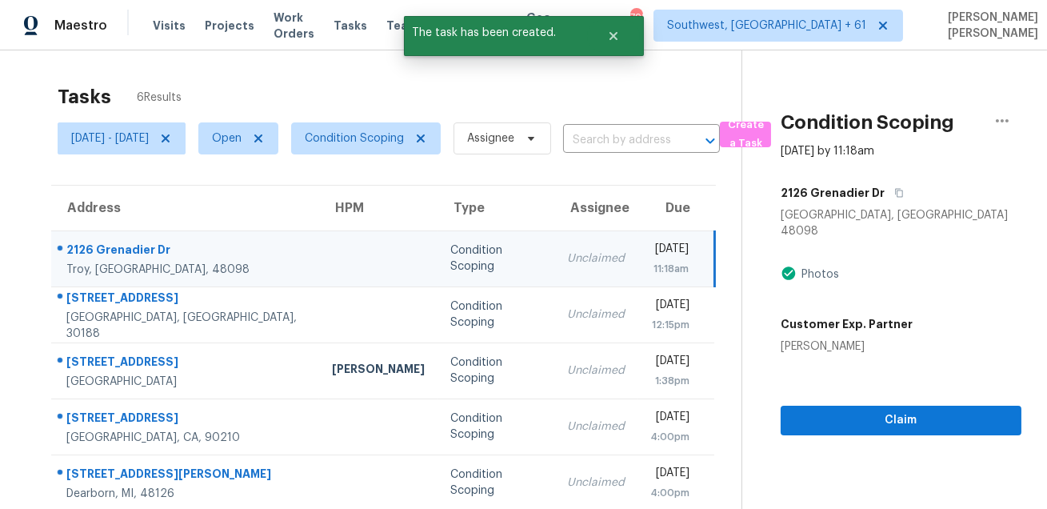
click at [682, 102] on div "Tasks 6 Results" at bounding box center [400, 97] width 684 height 42
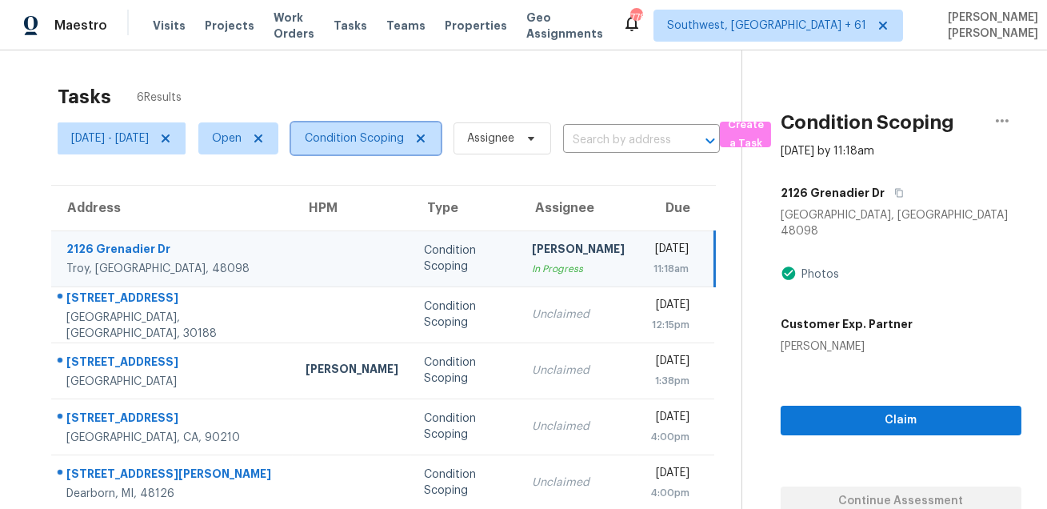
click at [404, 133] on span "Condition Scoping" at bounding box center [354, 138] width 99 height 16
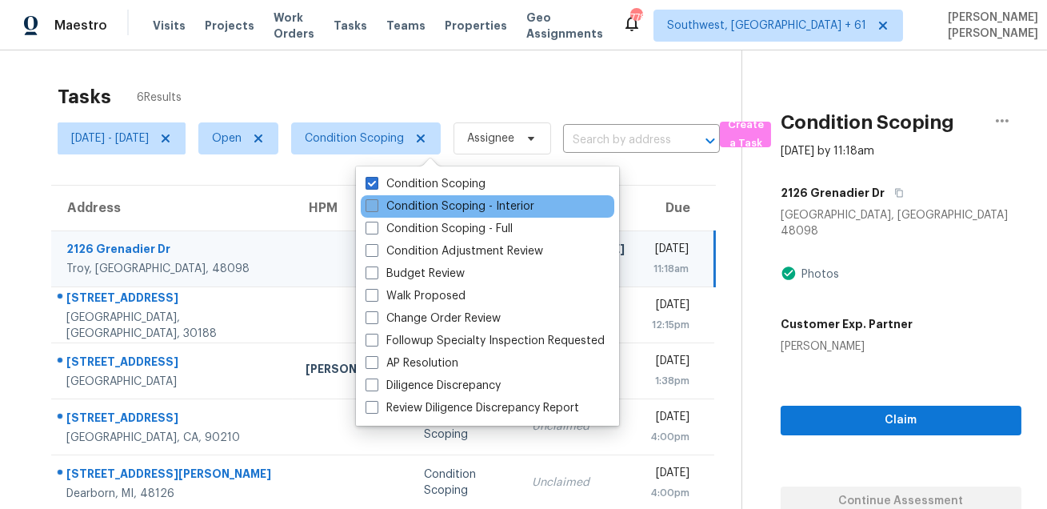
click at [403, 210] on label "Condition Scoping - Interior" at bounding box center [450, 206] width 169 height 16
click at [376, 209] on input "Condition Scoping - Interior" at bounding box center [371, 203] width 10 height 10
checkbox input "true"
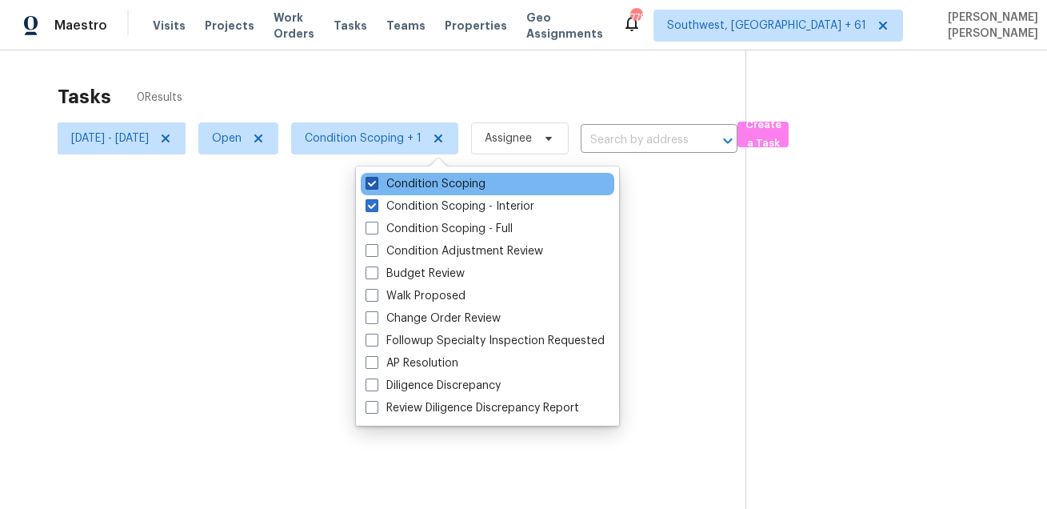
click at [391, 186] on label "Condition Scoping" at bounding box center [426, 184] width 120 height 16
click at [376, 186] on input "Condition Scoping" at bounding box center [371, 181] width 10 height 10
checkbox input "false"
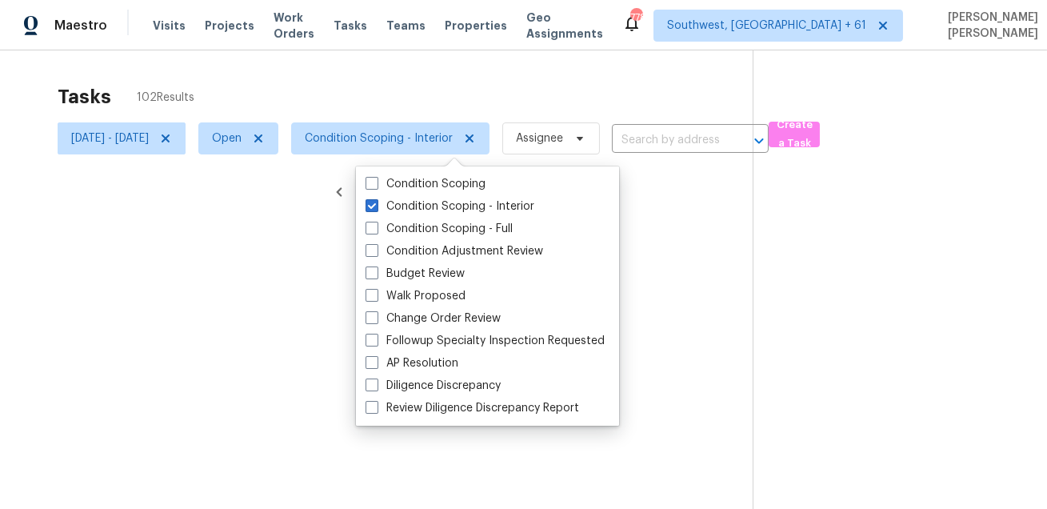
click at [440, 83] on div at bounding box center [523, 254] width 1047 height 509
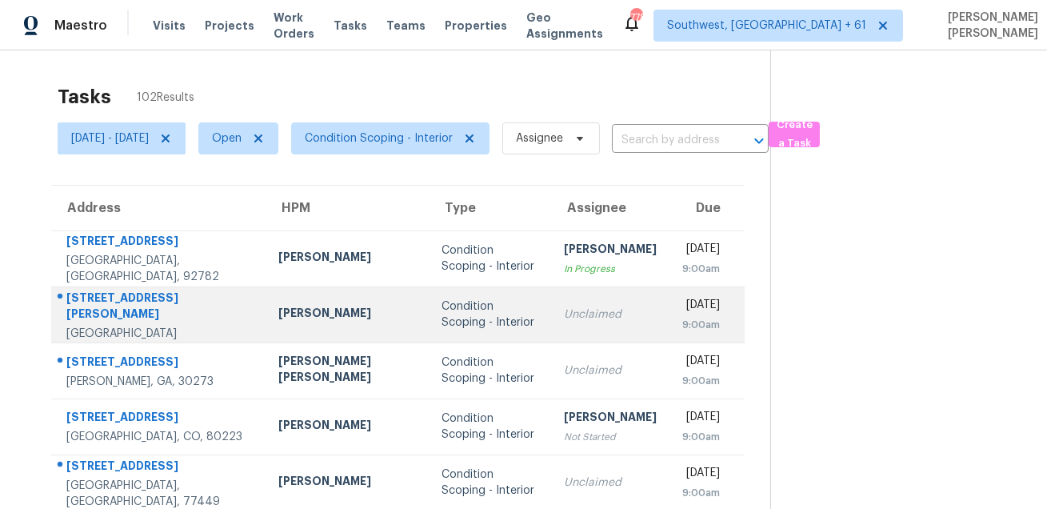
scroll to position [324, 0]
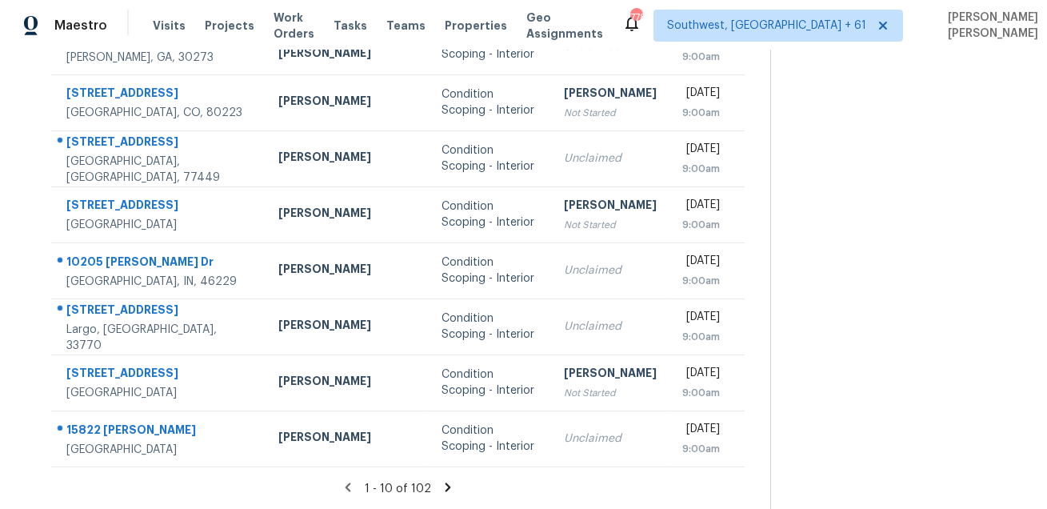
click at [445, 488] on icon at bounding box center [448, 486] width 6 height 9
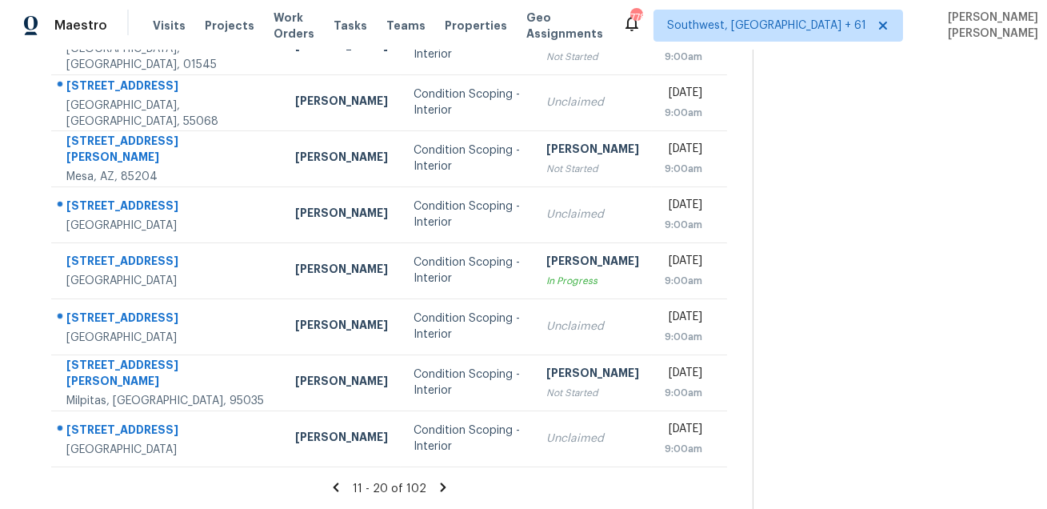
click at [450, 489] on icon at bounding box center [443, 487] width 14 height 14
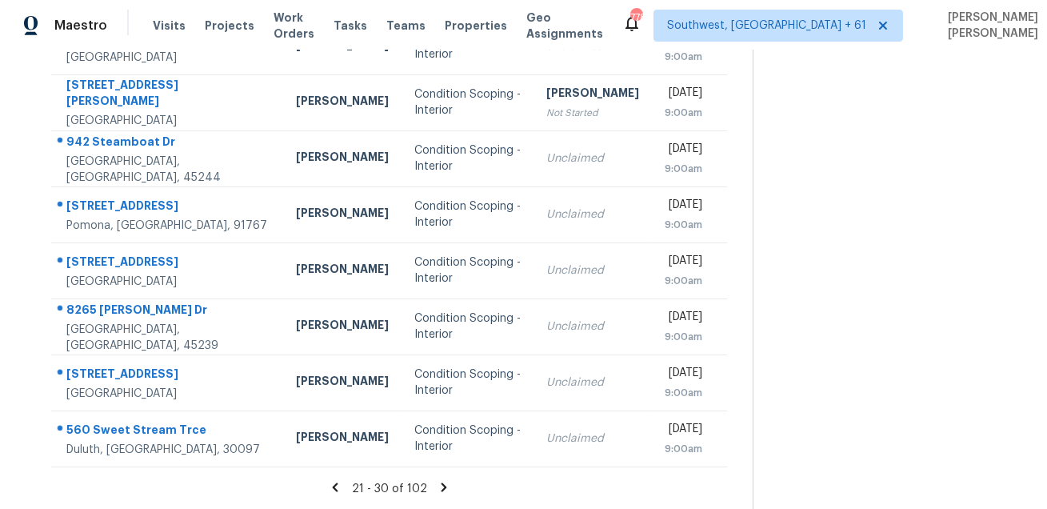
click at [446, 484] on icon at bounding box center [444, 486] width 6 height 9
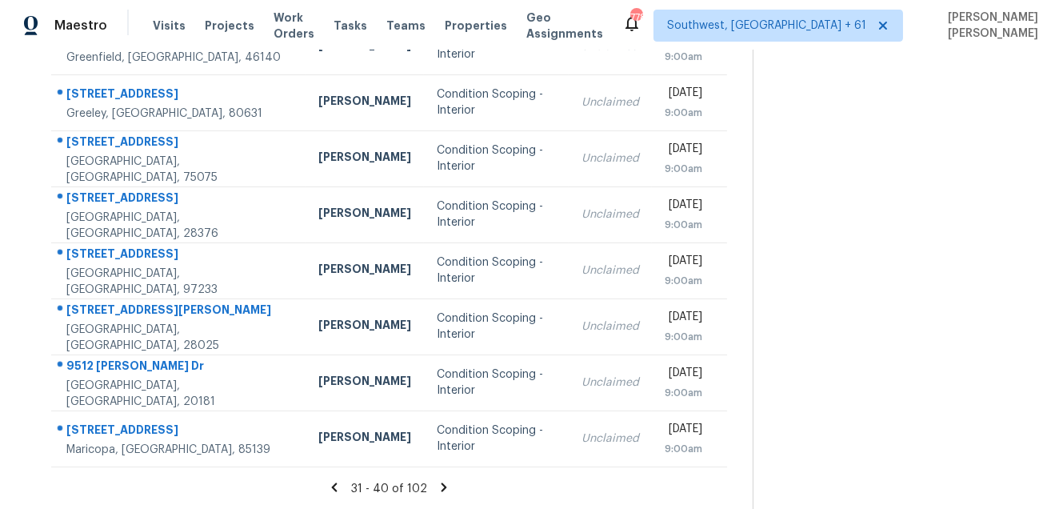
click at [447, 484] on icon at bounding box center [445, 486] width 6 height 9
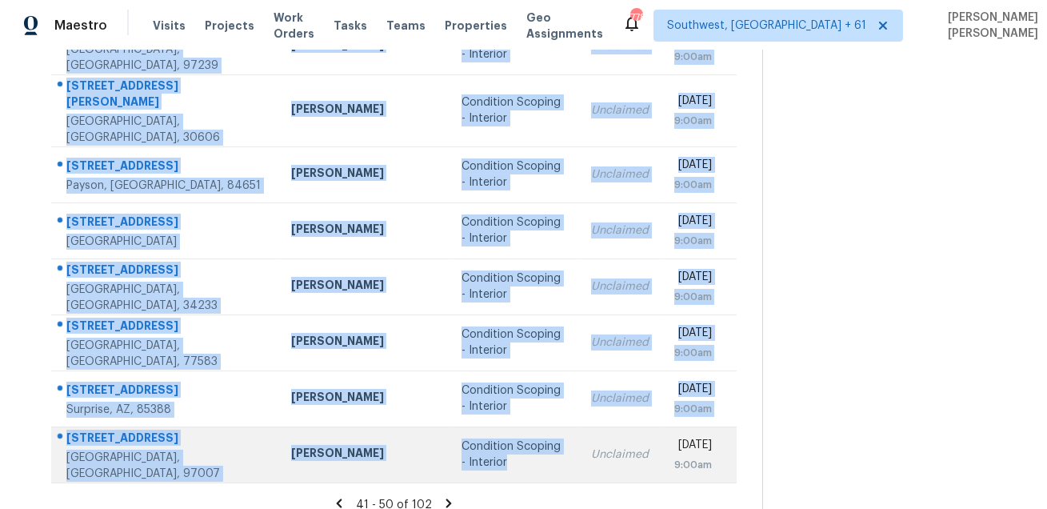
drag, startPoint x: 63, startPoint y: 237, endPoint x: 454, endPoint y: 466, distance: 452.5
click at [454, 466] on tbody "7320 Unity Ln N Brooklyn Park, MN, 55443 Matt Kohler Condition Scoping - Interi…" at bounding box center [394, 194] width 686 height 576
copy tbody "7320 Unity Ln N Brooklyn Park, MN, 55443 Matt Kohler Condition Scoping - Interi…"
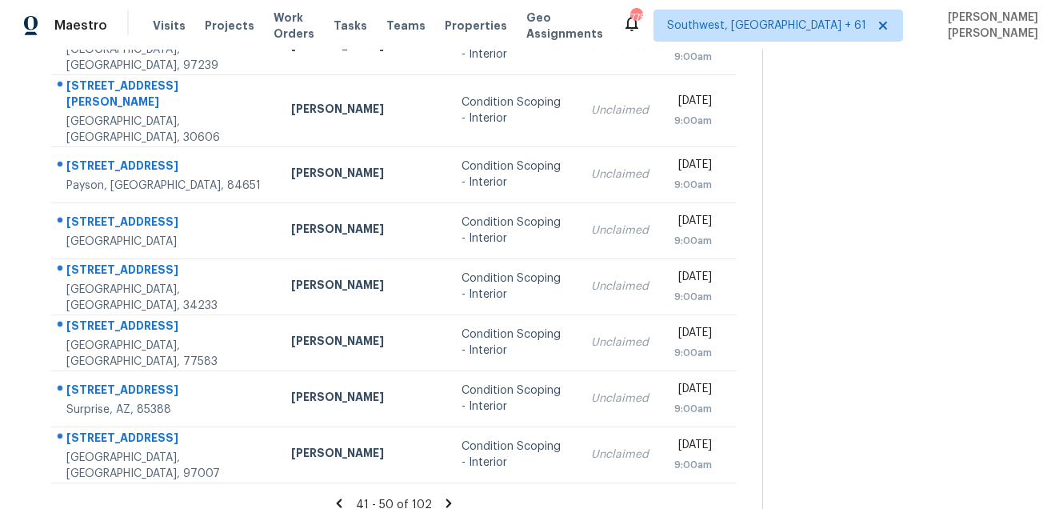
click at [450, 498] on icon at bounding box center [449, 502] width 6 height 9
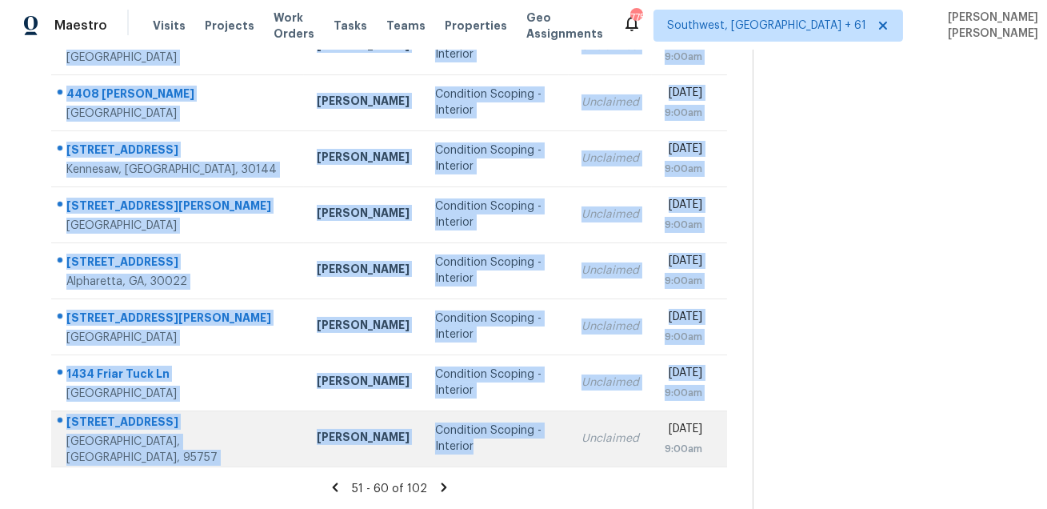
drag, startPoint x: 62, startPoint y: 239, endPoint x: 452, endPoint y: 443, distance: 439.8
click at [452, 443] on tbody "3858 E Ellis St Mesa, AZ, 85205 Austin Hatch Condition Scoping - Interior Uncla…" at bounding box center [389, 186] width 676 height 560
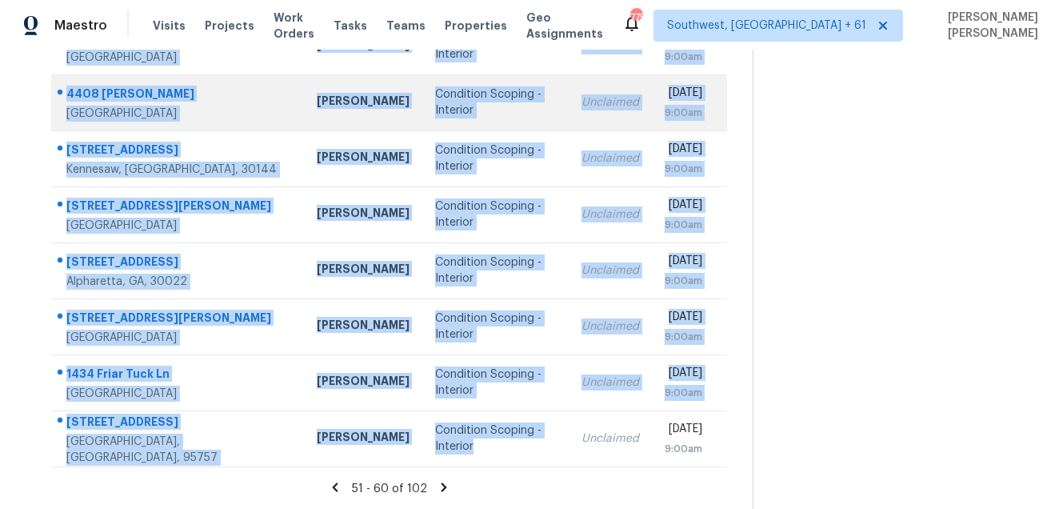
copy tbody "3858 E Ellis St Mesa, AZ, 85205 Austin Hatch Condition Scoping - Interior Uncla…"
